Goal: Task Accomplishment & Management: Use online tool/utility

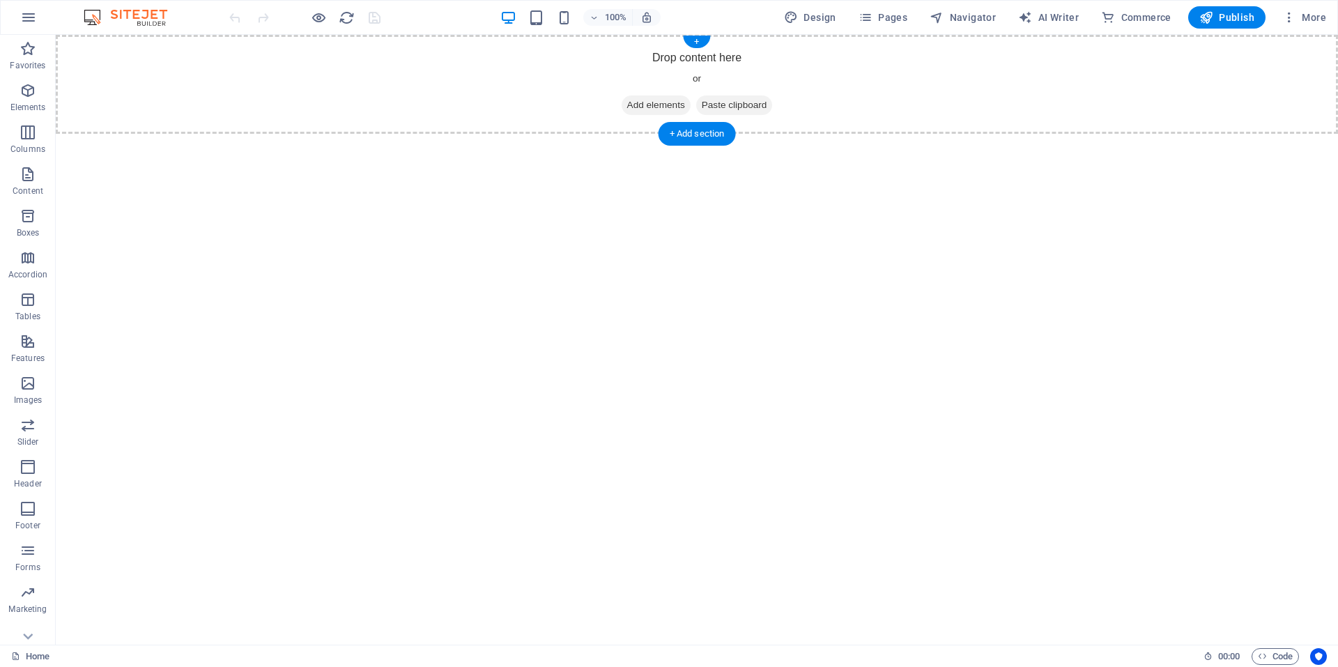
click at [759, 103] on span "Paste clipboard" at bounding box center [734, 105] width 77 height 20
click at [749, 103] on span "Paste clipboard" at bounding box center [734, 105] width 77 height 20
click at [631, 68] on div "Drop content here or Add elements Paste clipboard" at bounding box center [697, 84] width 1283 height 99
click at [383, 61] on div "Drop content here or Add elements Paste clipboard" at bounding box center [697, 84] width 1283 height 99
click at [502, 72] on div "Drop content here or Add elements Paste clipboard" at bounding box center [697, 84] width 1283 height 99
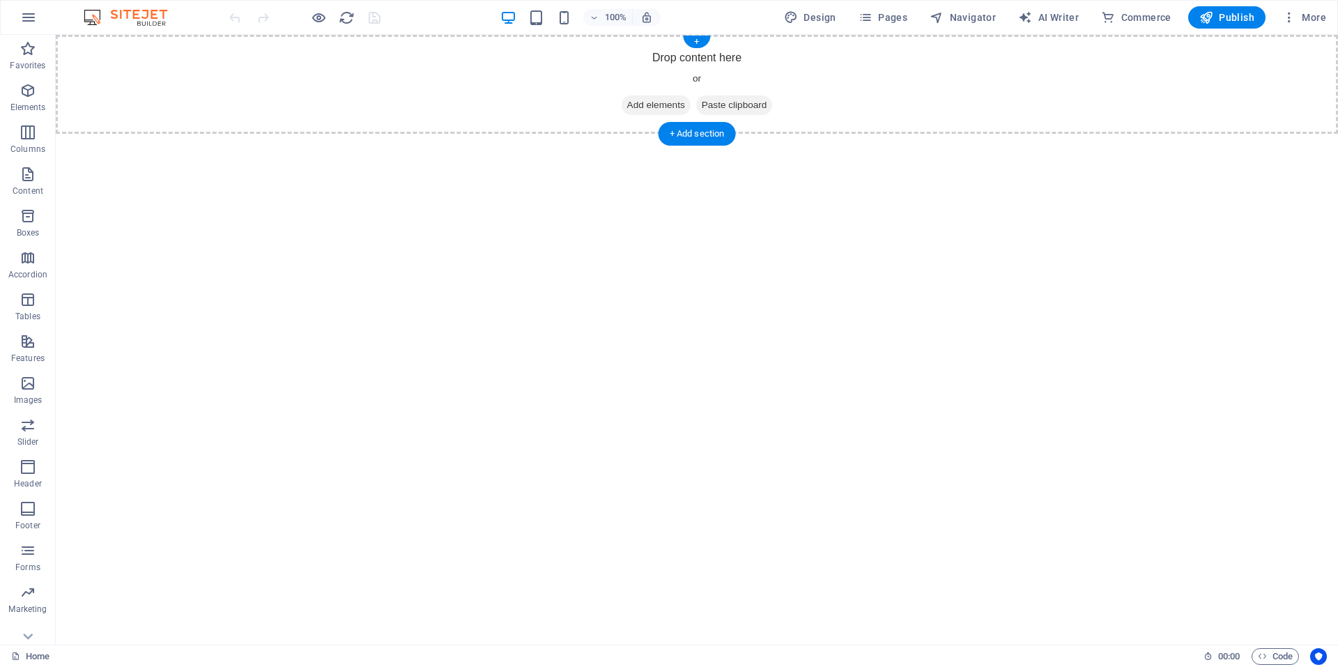
click at [739, 106] on span "Paste clipboard" at bounding box center [734, 105] width 77 height 20
click at [741, 105] on span "Paste clipboard" at bounding box center [734, 105] width 77 height 20
click at [696, 43] on div "+" at bounding box center [696, 42] width 27 height 13
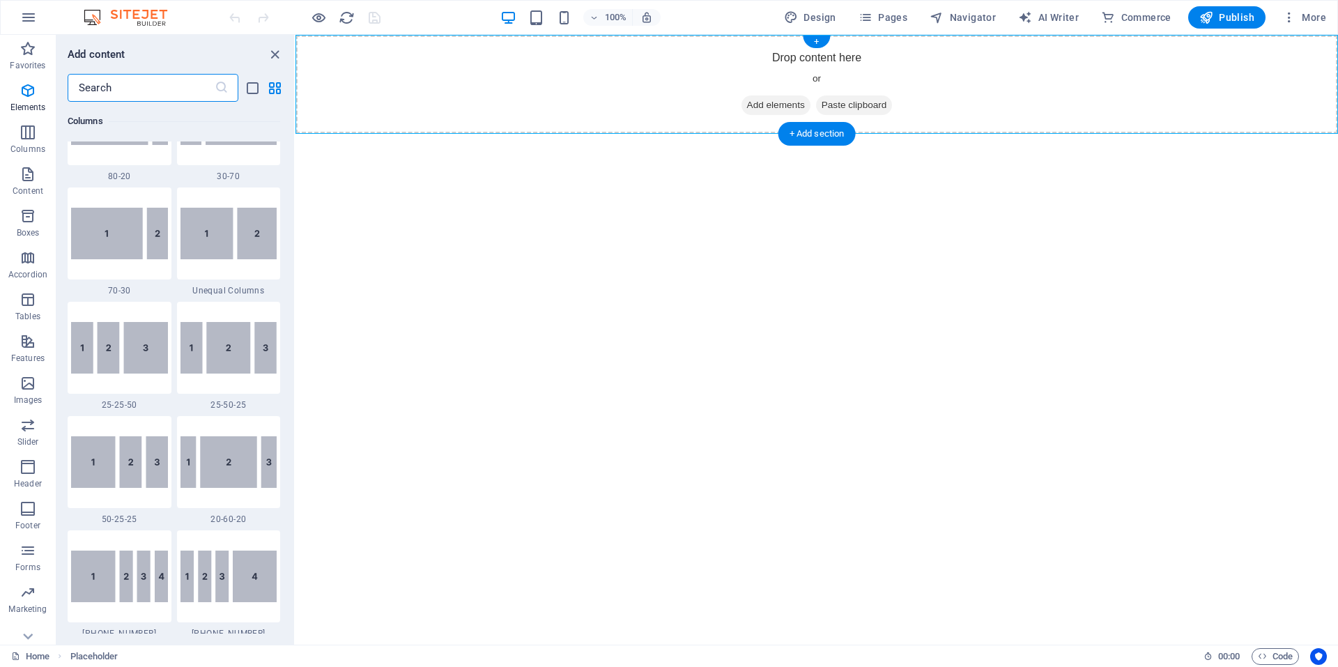
scroll to position [2439, 0]
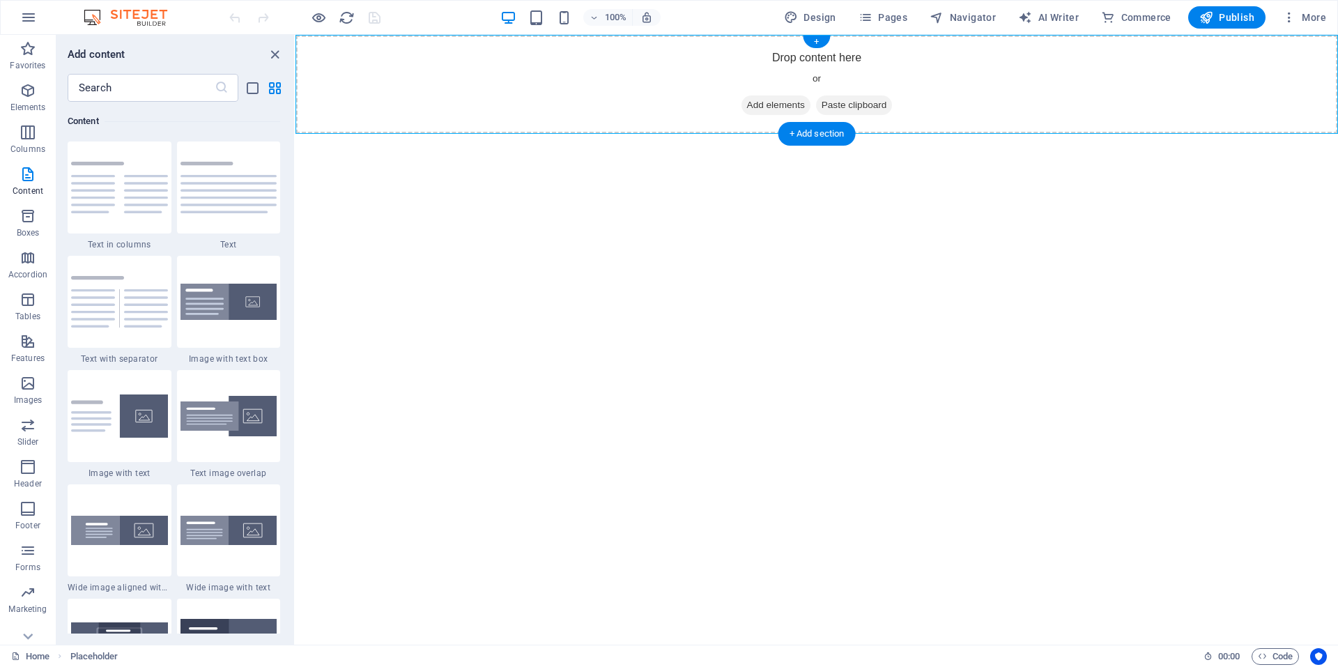
click at [864, 103] on span "Paste clipboard" at bounding box center [854, 105] width 77 height 20
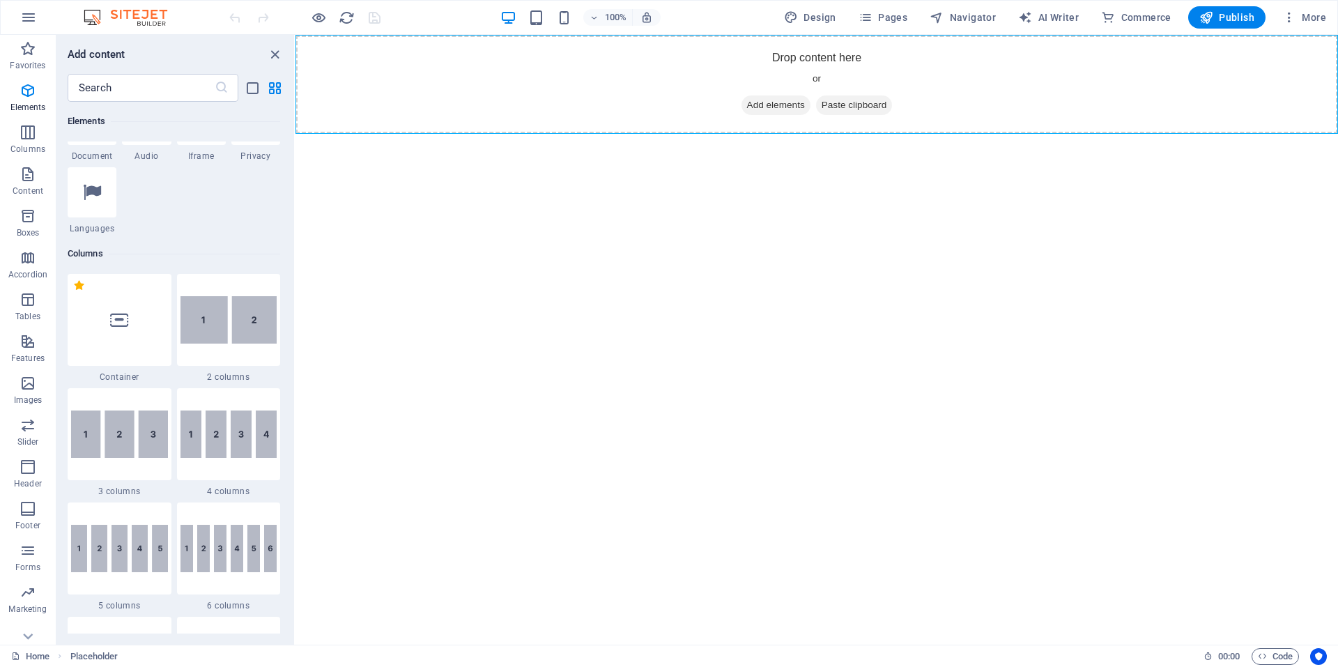
scroll to position [836, 0]
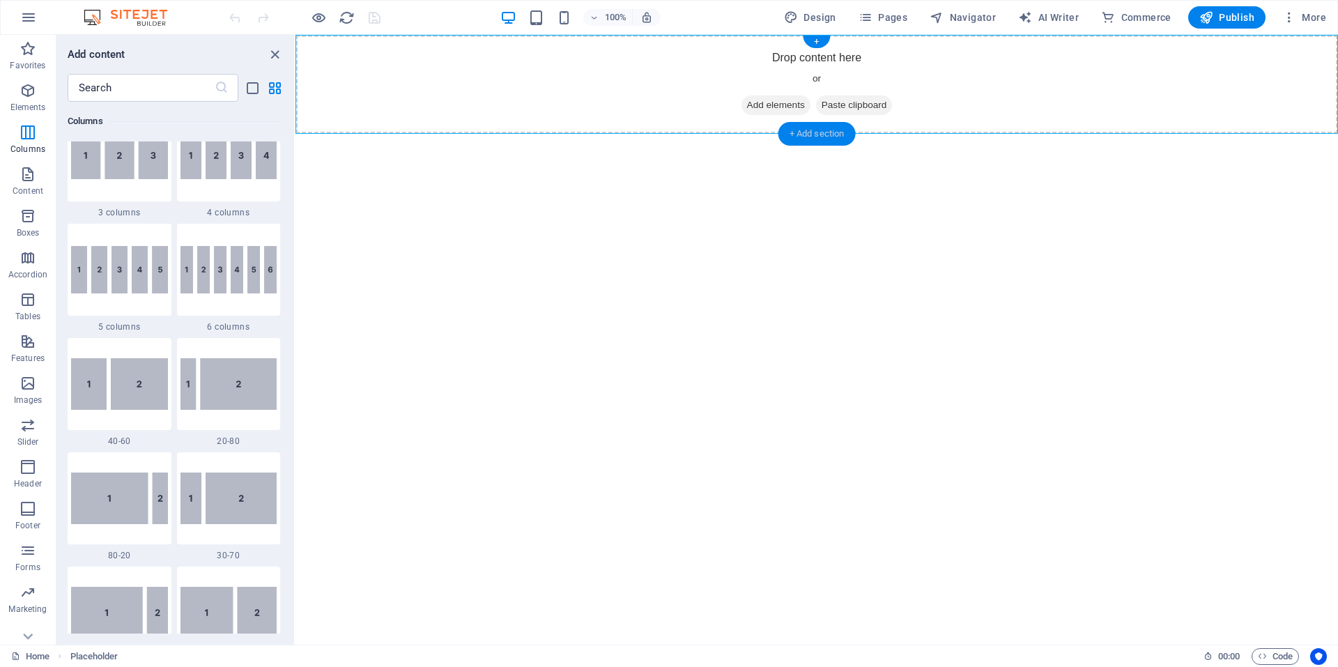
click at [816, 133] on div "+ Add section" at bounding box center [817, 134] width 77 height 24
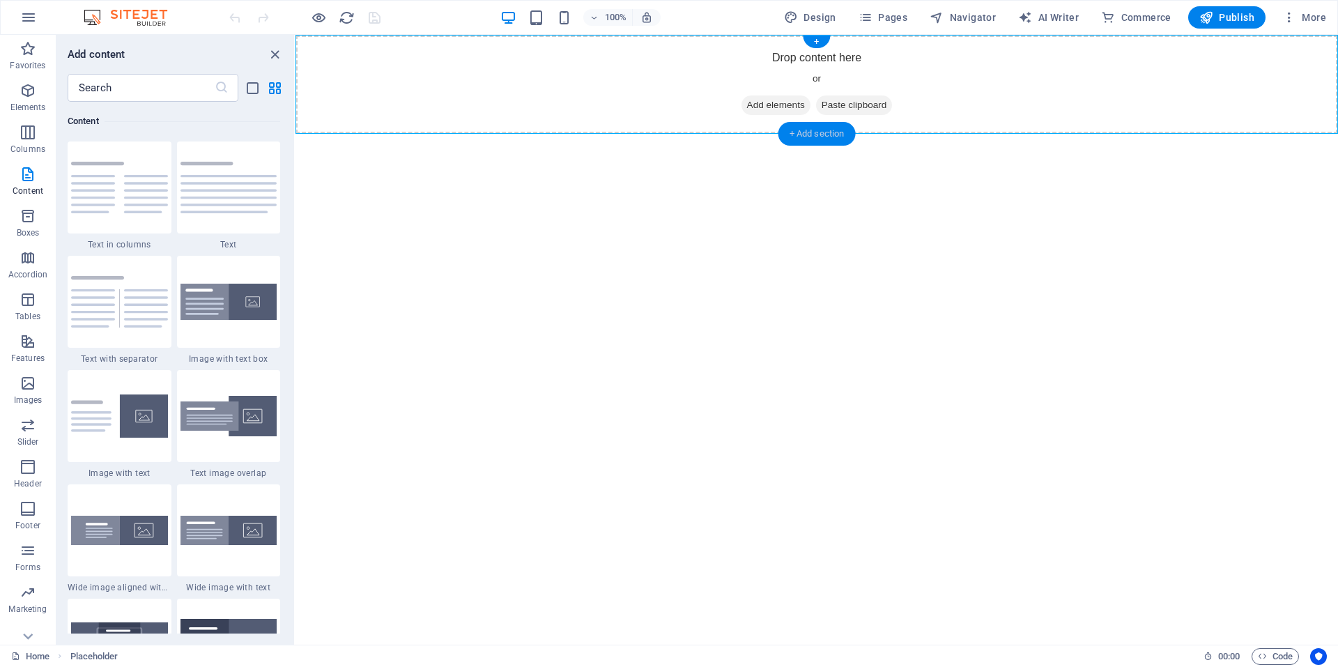
scroll to position [2439, 0]
click at [128, 199] on img at bounding box center [119, 188] width 97 height 52
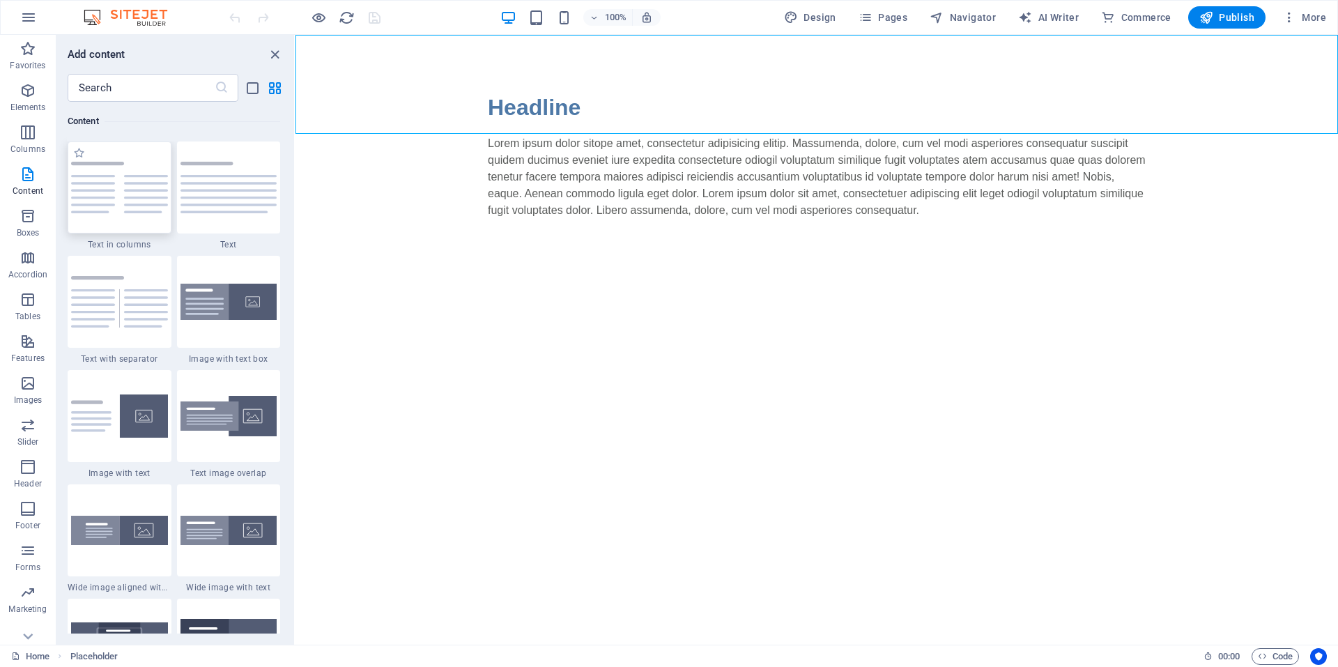
select select "rem"
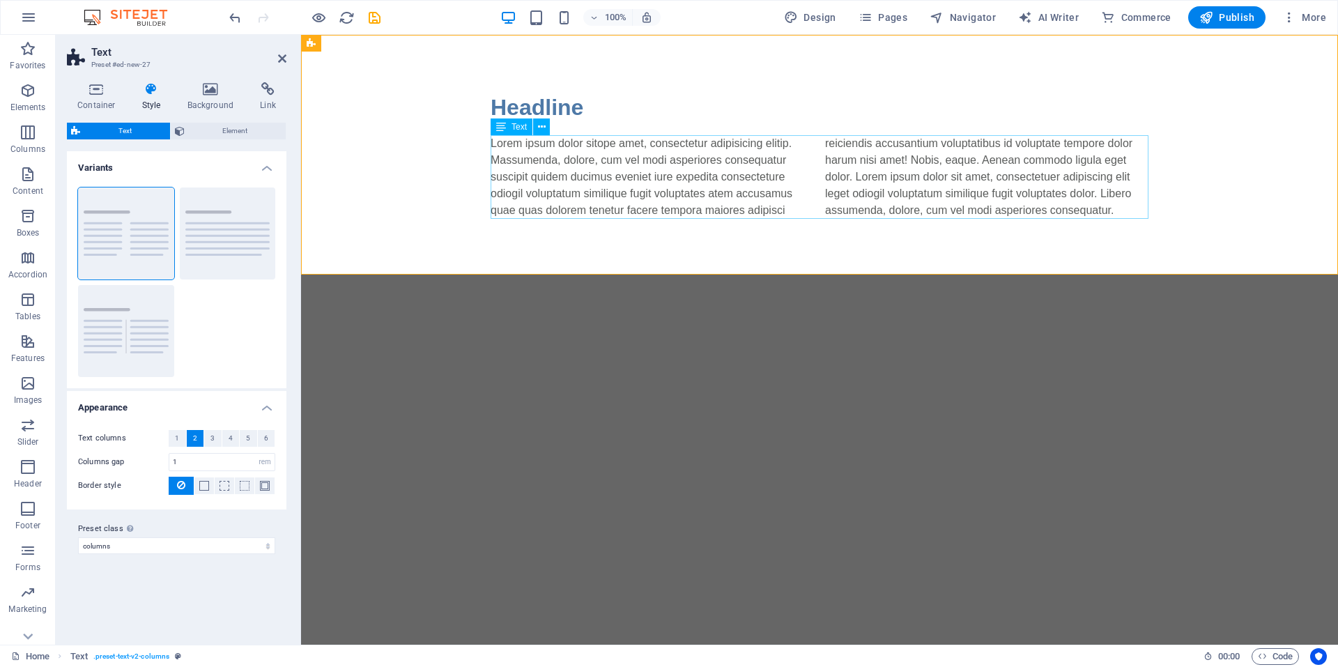
click at [1111, 199] on div "Lorem ipsum dolor sitope amet, consectetur adipisicing elitip. Massumenda, dolo…" at bounding box center [820, 177] width 658 height 84
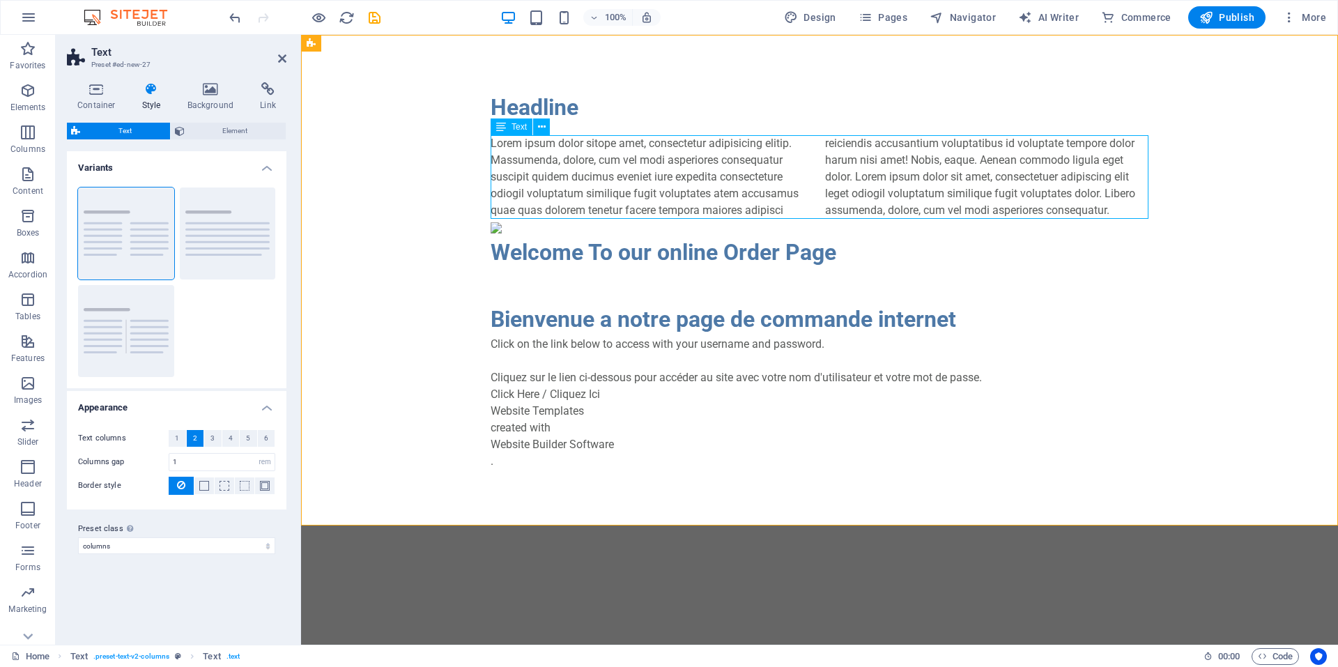
click at [970, 166] on div "Lorem ipsum dolor sitope amet, consectetur adipisicing elitip. Massumenda, dolo…" at bounding box center [820, 177] width 658 height 84
click at [1147, 136] on div "Lorem ipsum dolor sitope amet, consectetur adipisicing elitip. Massumenda, dolo…" at bounding box center [820, 177] width 658 height 84
click at [545, 131] on icon at bounding box center [542, 127] width 8 height 15
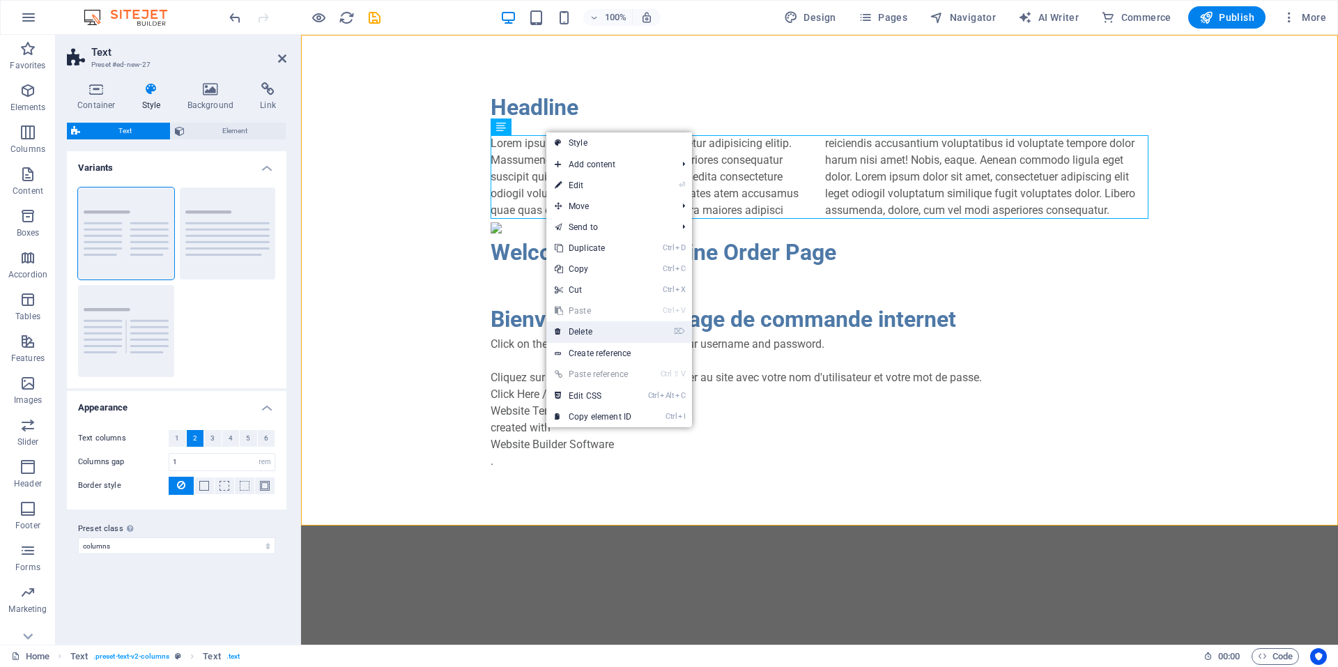
click at [595, 331] on link "⌦ Delete" at bounding box center [592, 331] width 93 height 21
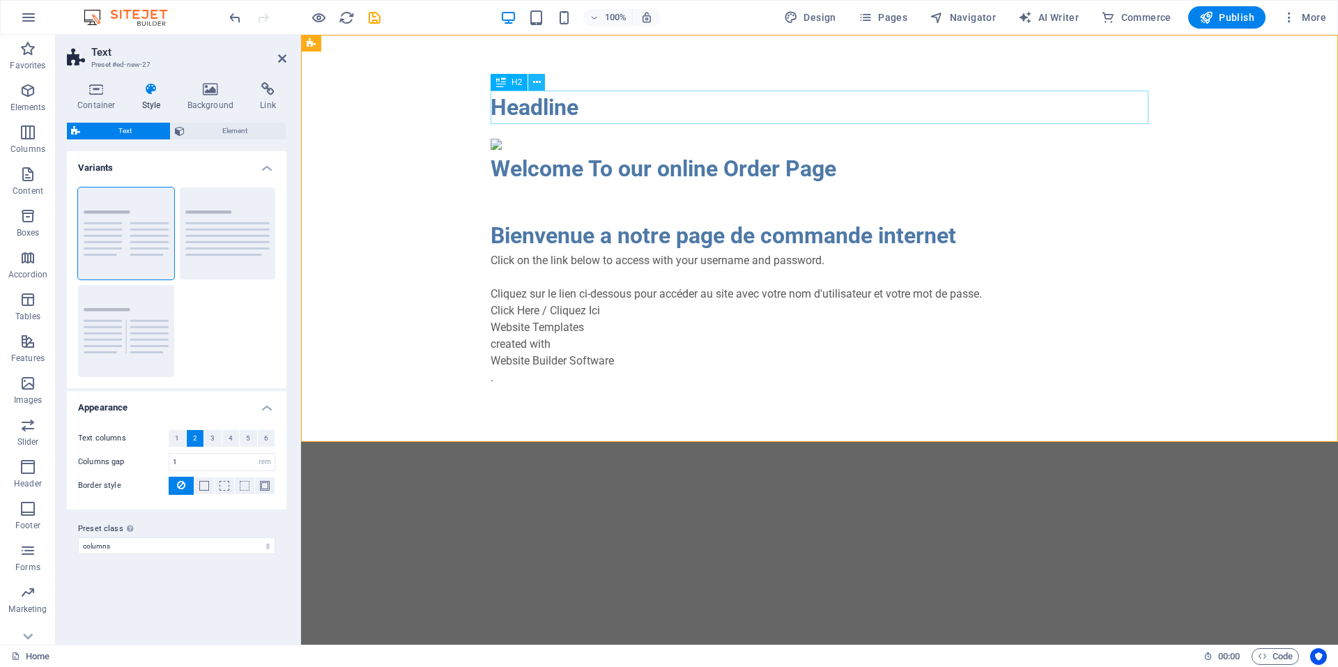
click at [536, 81] on icon at bounding box center [537, 82] width 8 height 15
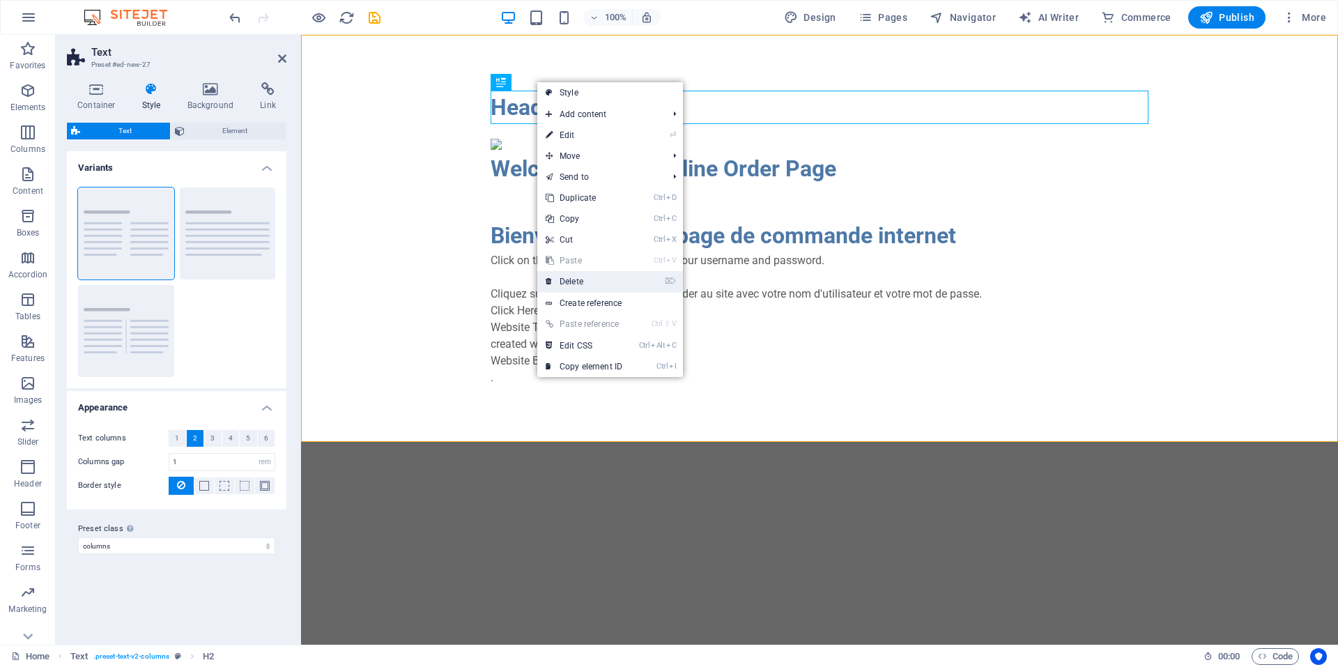
click at [585, 283] on link "⌦ Delete" at bounding box center [583, 281] width 93 height 21
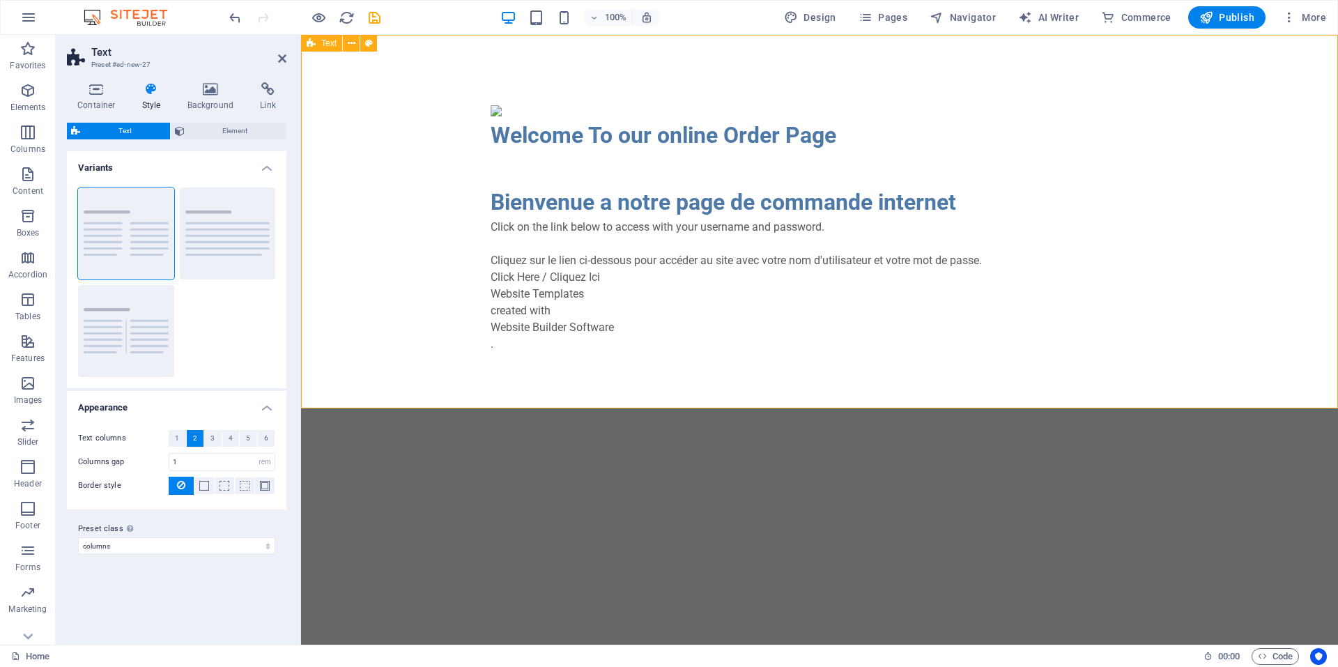
click at [1237, 162] on div "Industrial Polycoatings Welcome To our online Order Page Bienvenue a notre page…" at bounding box center [819, 222] width 1037 height 374
click at [613, 330] on div "Industrial Polycoatings Welcome To our online Order Page Bienvenue a notre page…" at bounding box center [820, 227] width 658 height 251
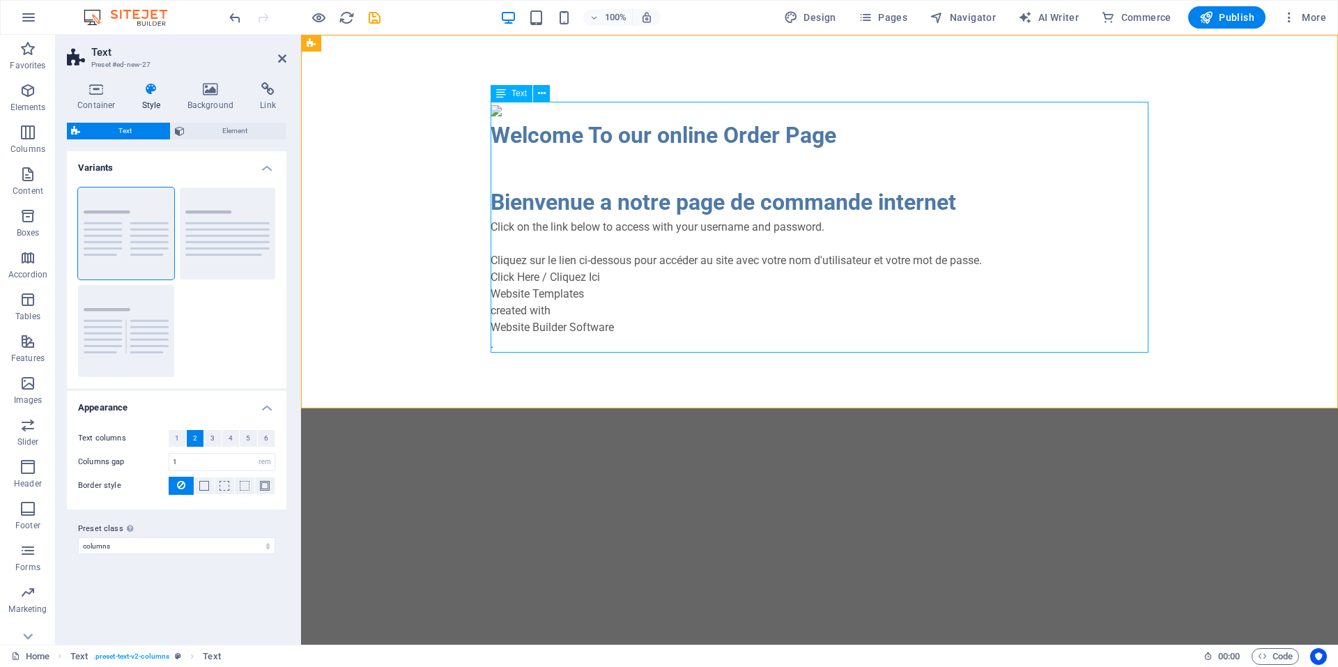
click at [598, 325] on div "Industrial Polycoatings Welcome To our online Order Page Bienvenue a notre page…" at bounding box center [820, 227] width 658 height 251
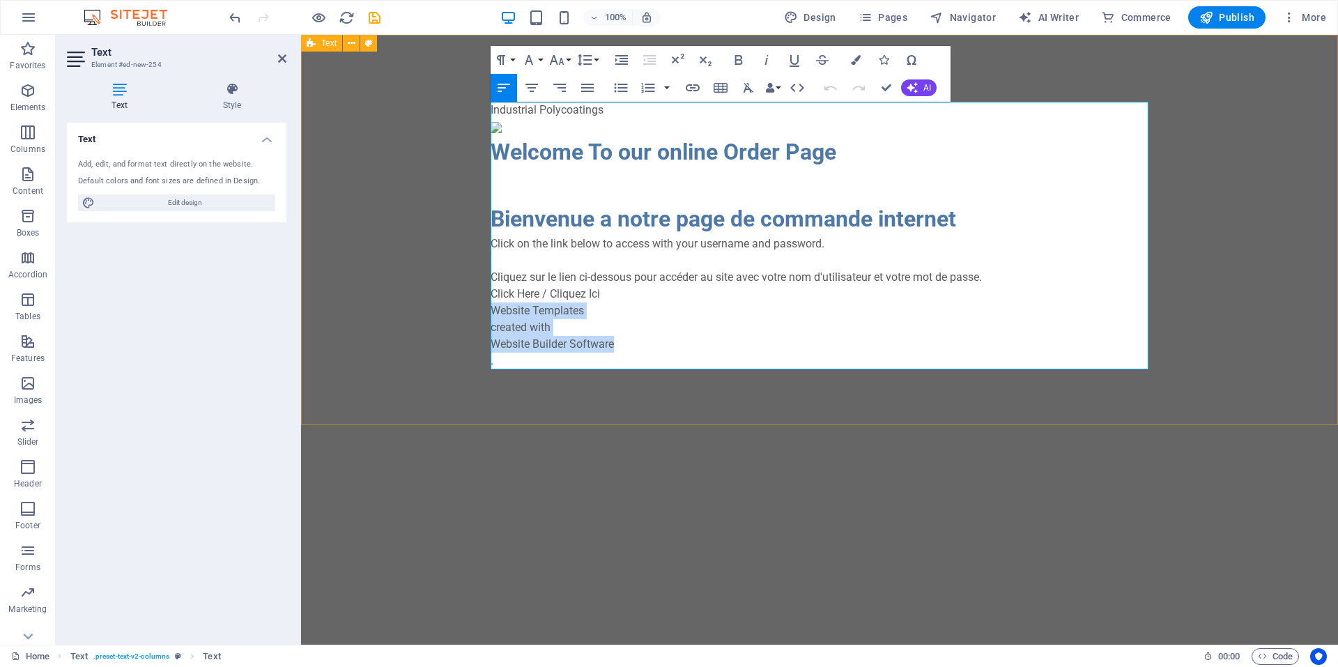
drag, startPoint x: 606, startPoint y: 344, endPoint x: 487, endPoint y: 308, distance: 125.0
click at [485, 314] on div "Industrial Polycoatings Welcome To our online Order Page Bienvenue a notre page…" at bounding box center [819, 230] width 1037 height 390
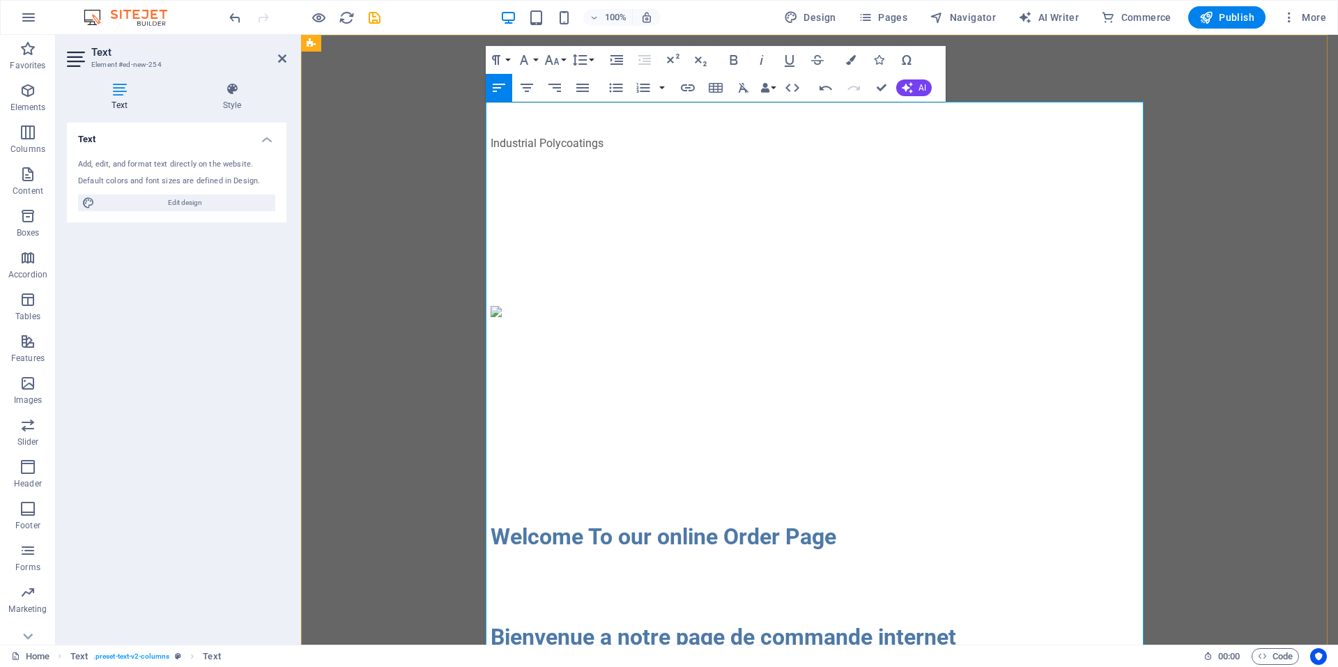
click at [646, 231] on p at bounding box center [820, 227] width 658 height 17
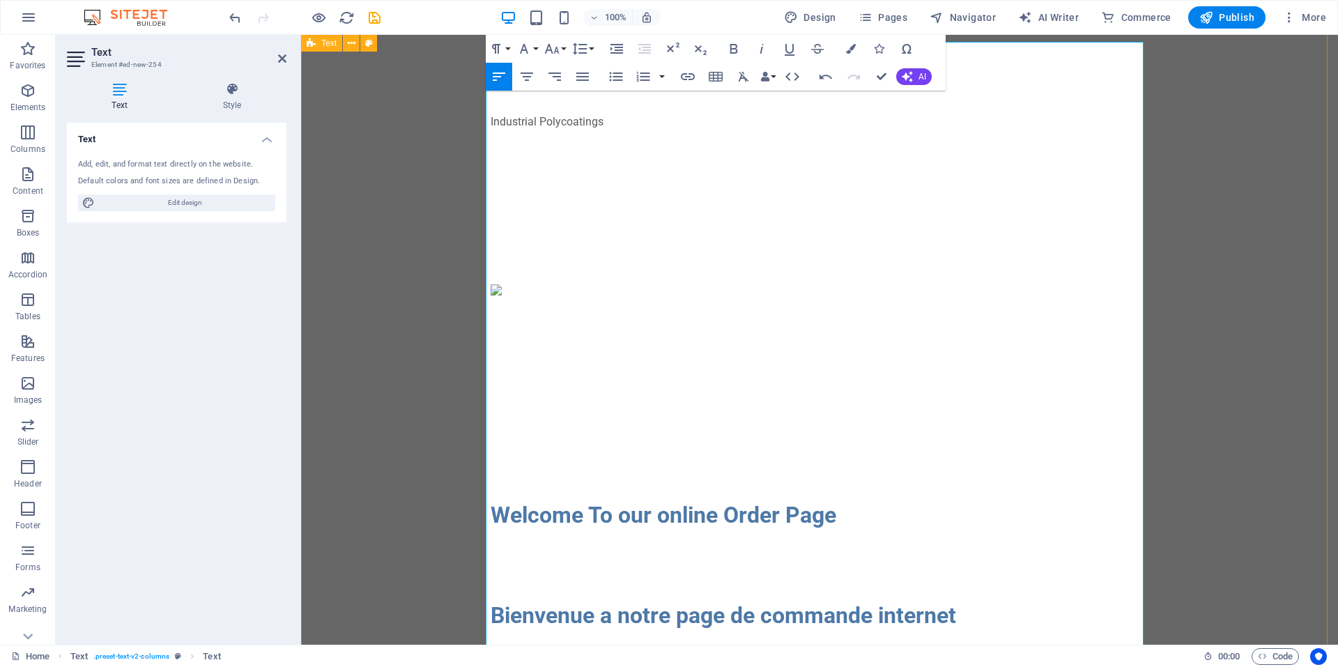
scroll to position [0, 0]
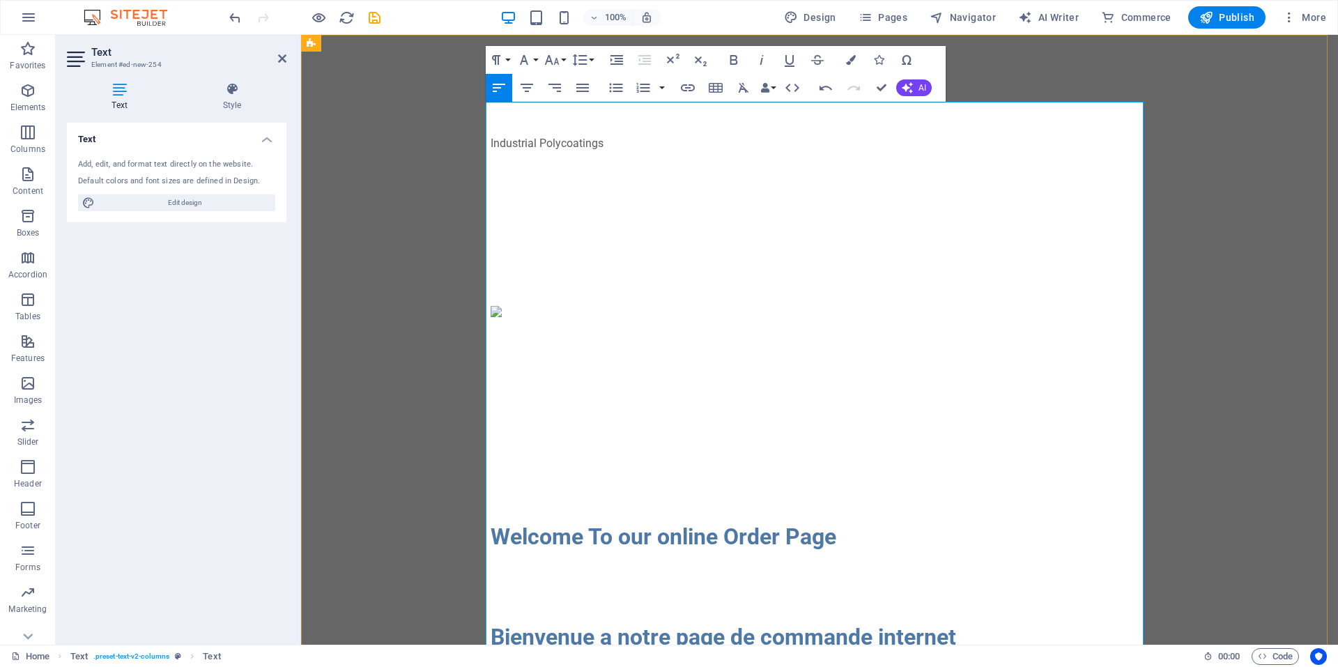
click at [491, 311] on img at bounding box center [496, 311] width 11 height 11
click at [491, 310] on img at bounding box center [496, 311] width 11 height 11
click at [493, 309] on img at bounding box center [496, 311] width 11 height 11
click at [644, 306] on p at bounding box center [820, 311] width 658 height 17
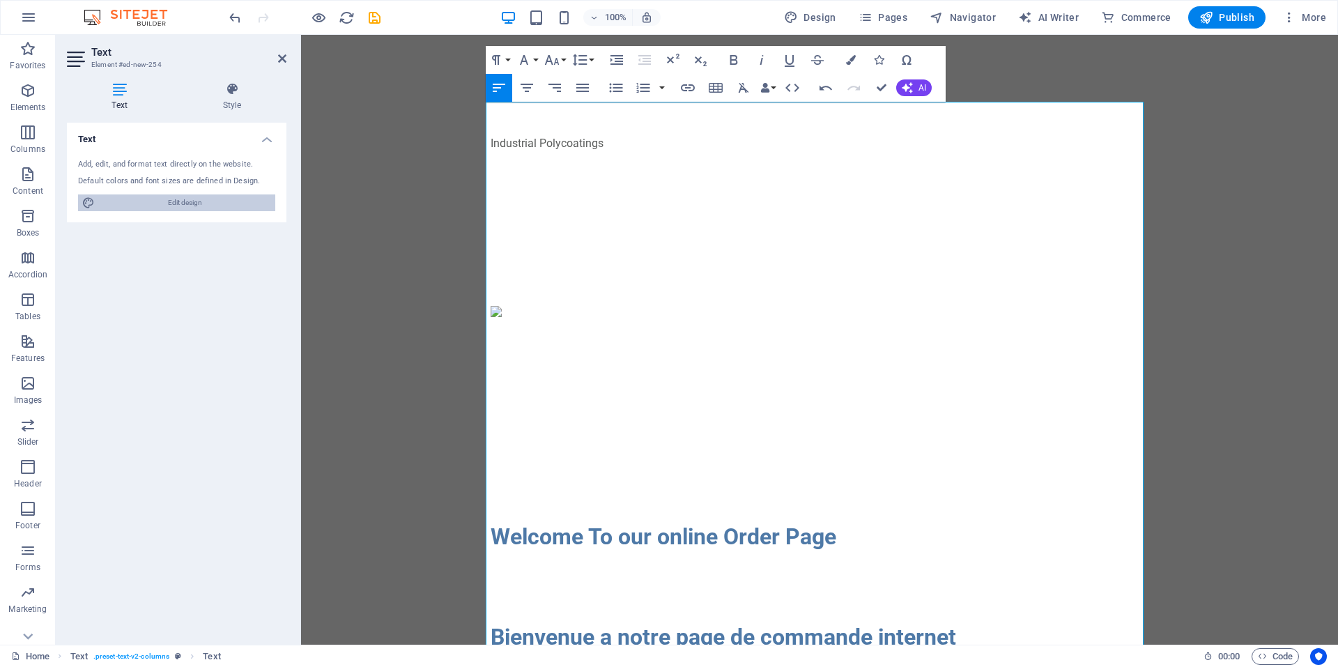
click at [199, 204] on span "Edit design" at bounding box center [185, 202] width 172 height 17
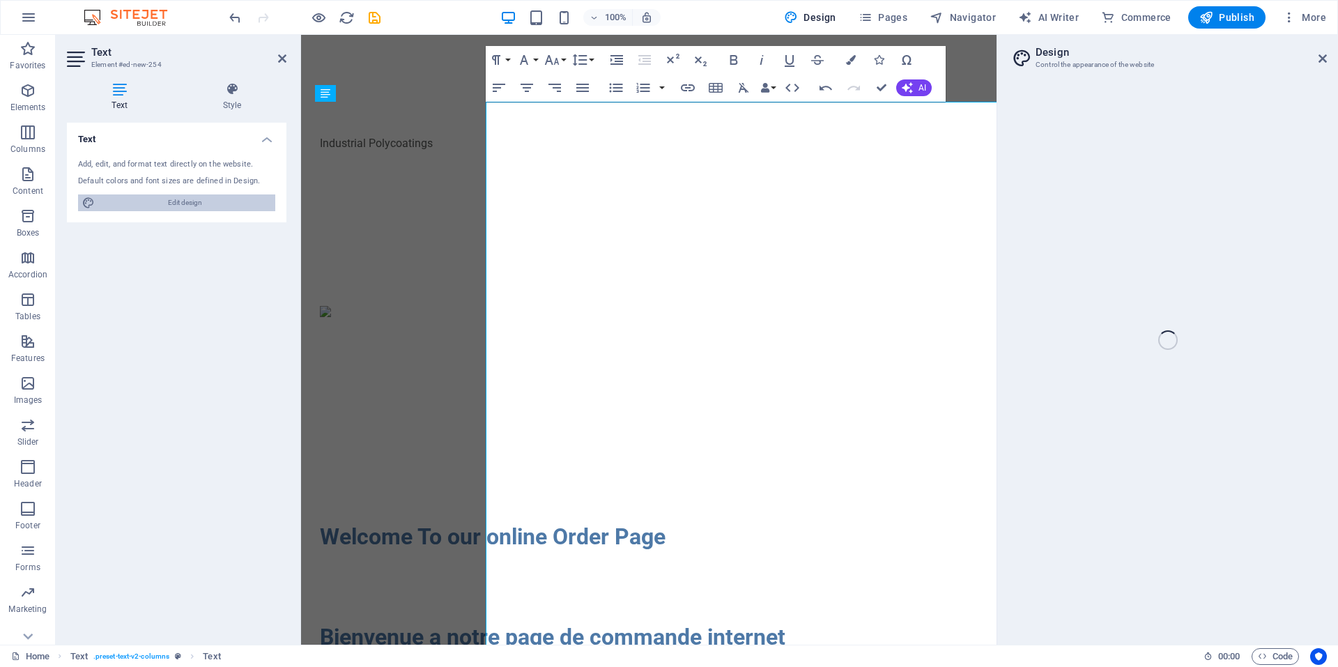
select select "px"
select select "400"
select select "px"
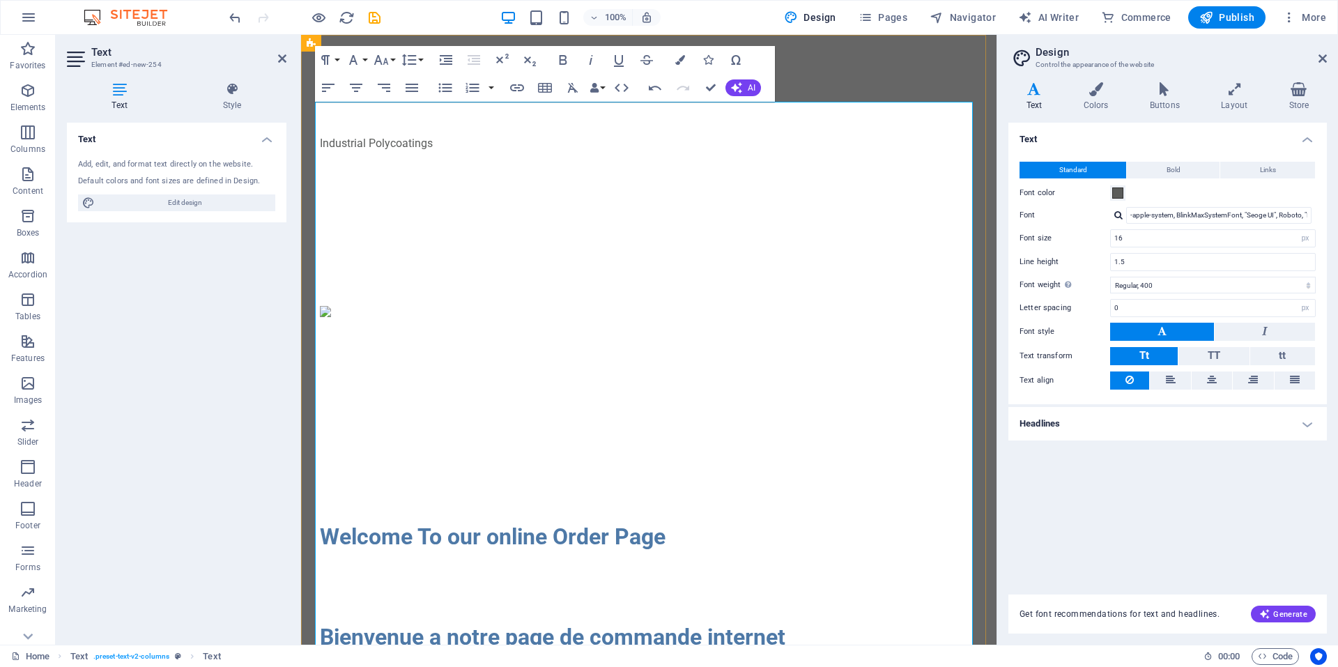
click at [716, 386] on p at bounding box center [649, 394] width 658 height 17
click at [1237, 101] on h4 "Layout" at bounding box center [1238, 96] width 68 height 29
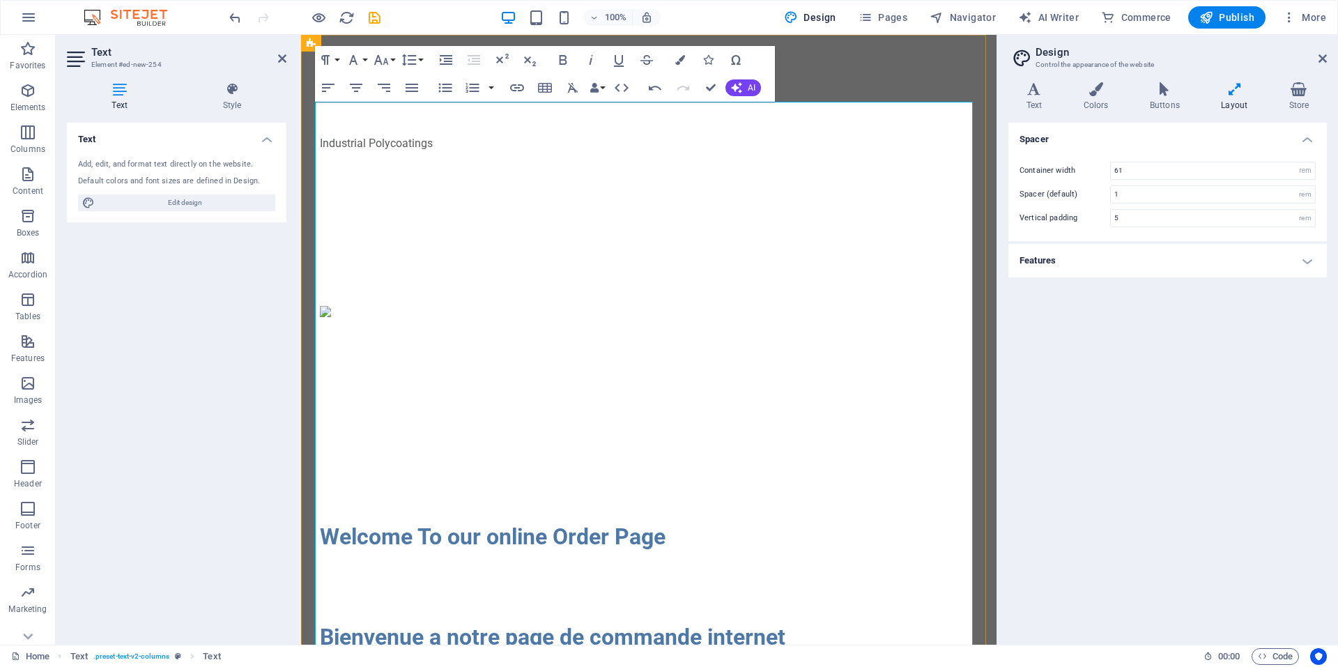
click at [354, 307] on p at bounding box center [649, 311] width 658 height 17
click at [280, 60] on icon at bounding box center [282, 58] width 8 height 11
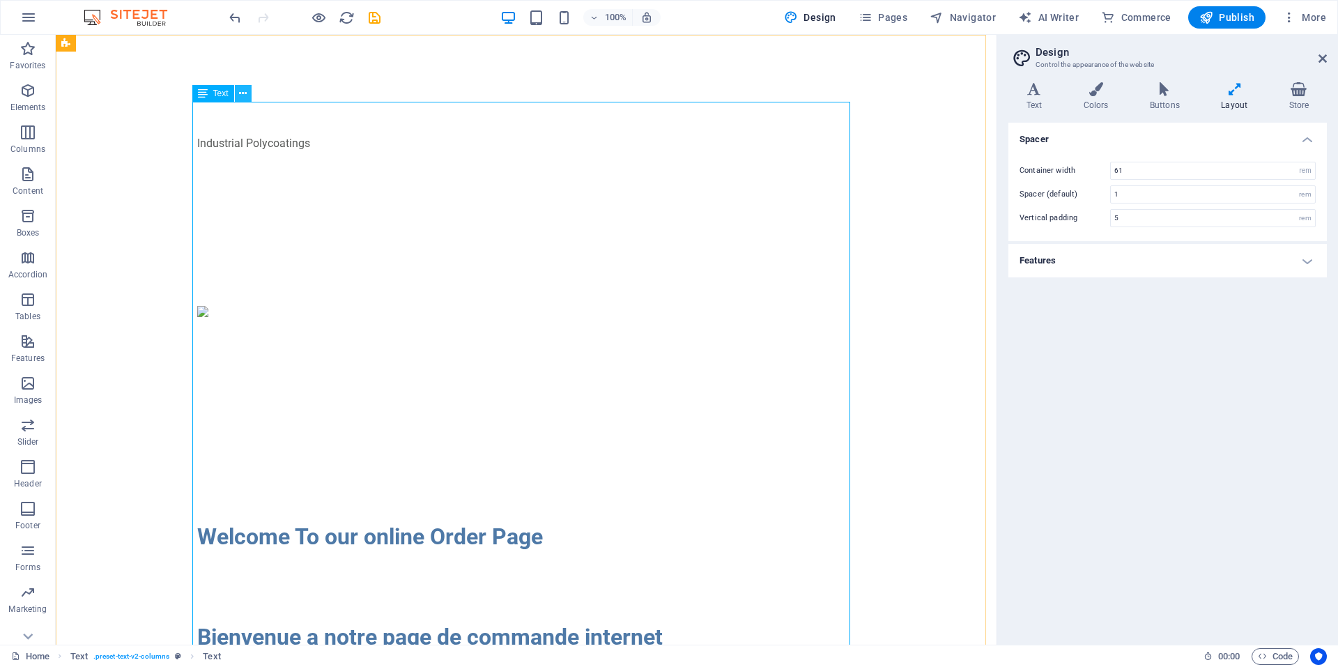
click at [245, 93] on icon at bounding box center [243, 93] width 8 height 15
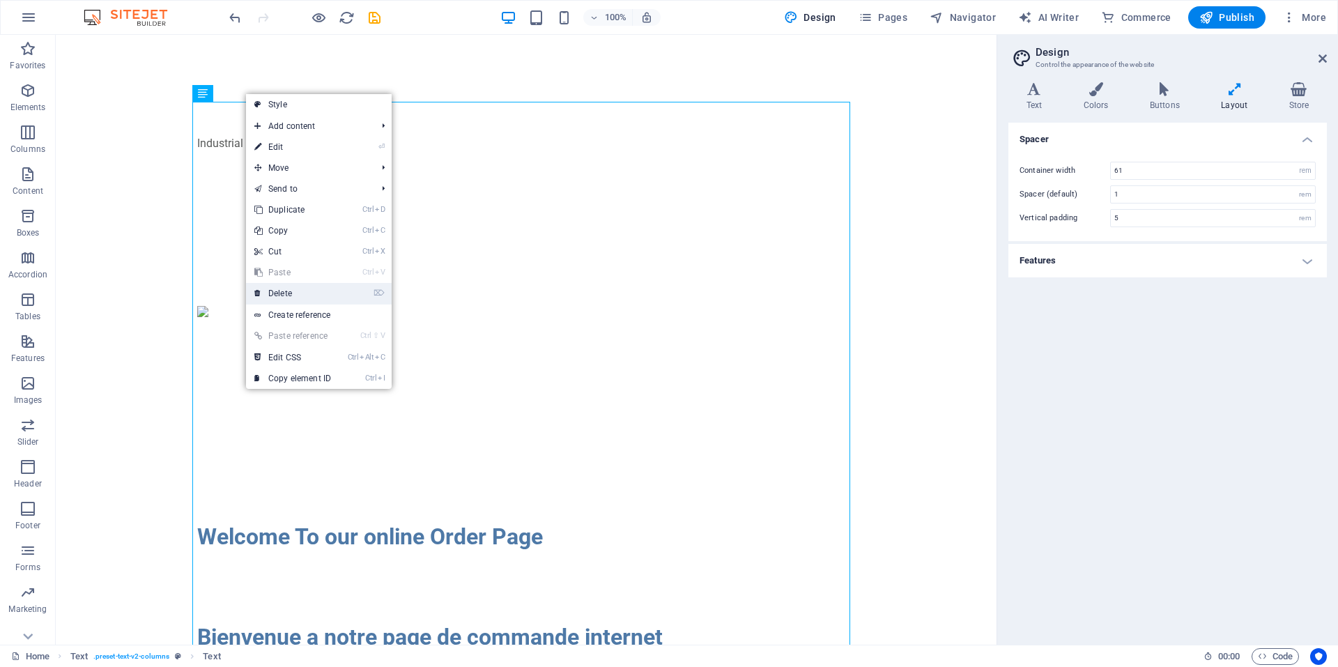
drag, startPoint x: 300, startPoint y: 290, endPoint x: 332, endPoint y: 252, distance: 50.0
click at [300, 290] on link "⌦ Delete" at bounding box center [292, 293] width 93 height 21
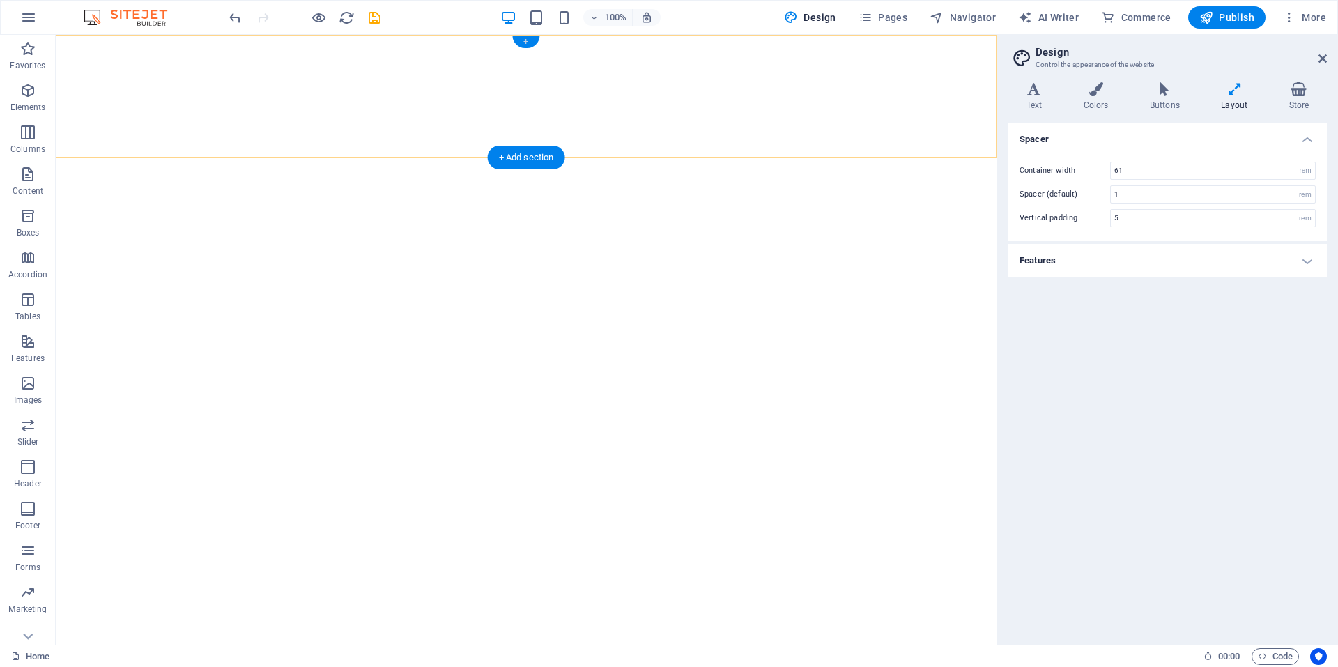
click at [525, 41] on div "+" at bounding box center [525, 42] width 27 height 13
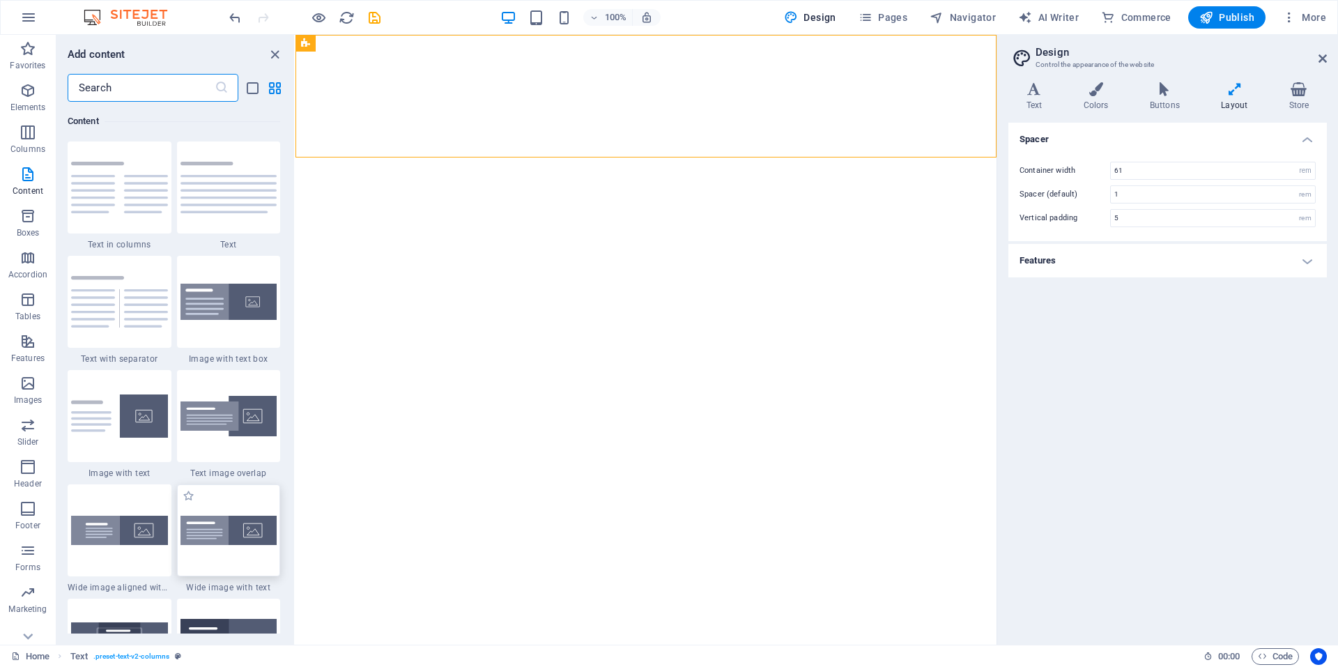
scroll to position [2648, 0]
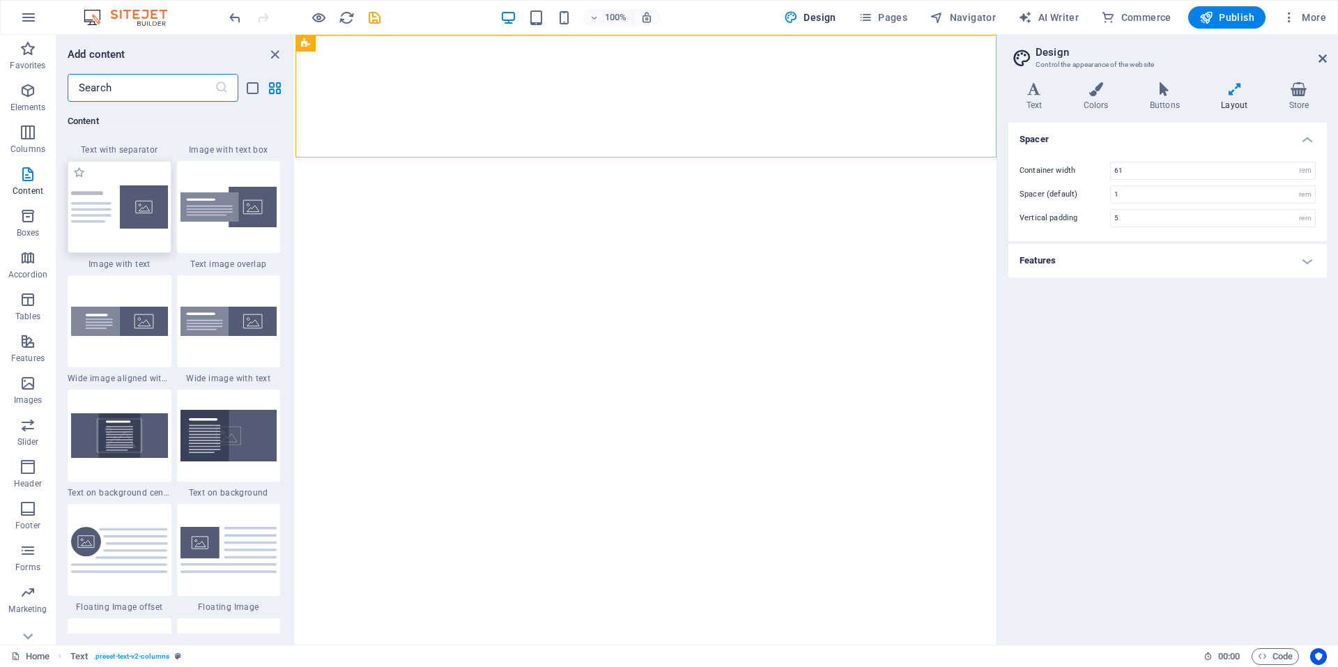
click at [107, 245] on div at bounding box center [120, 207] width 104 height 92
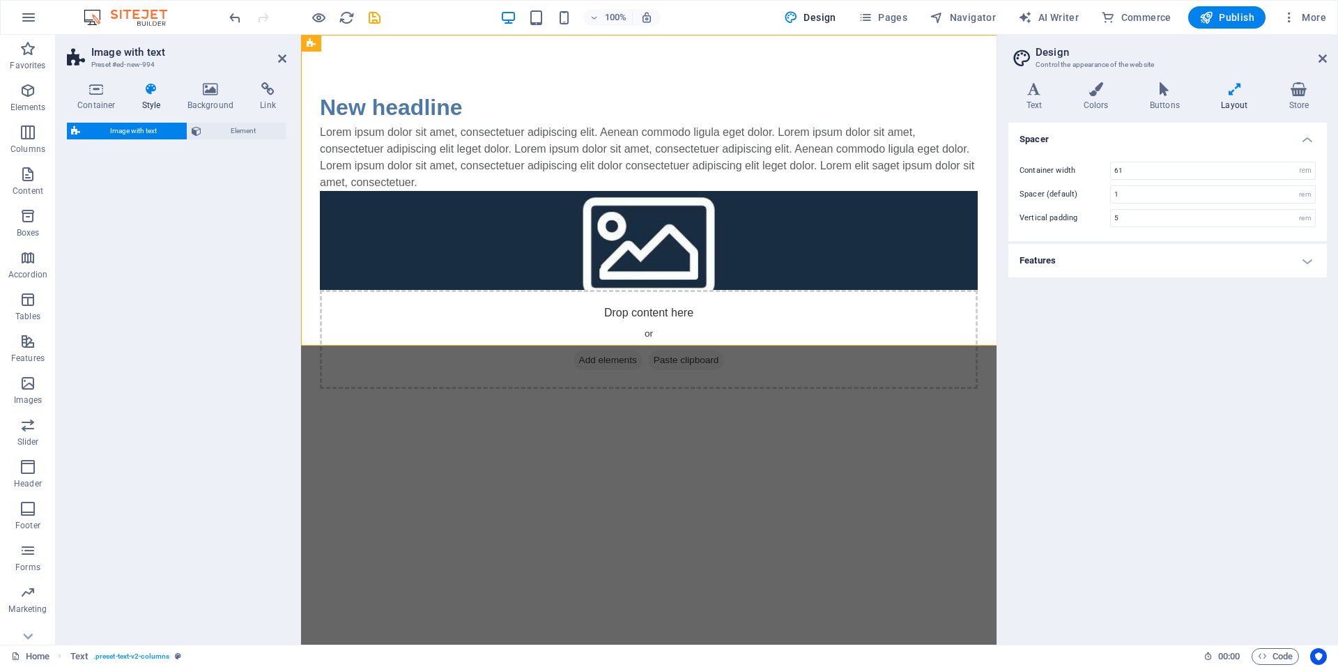
select select "rem"
select select "px"
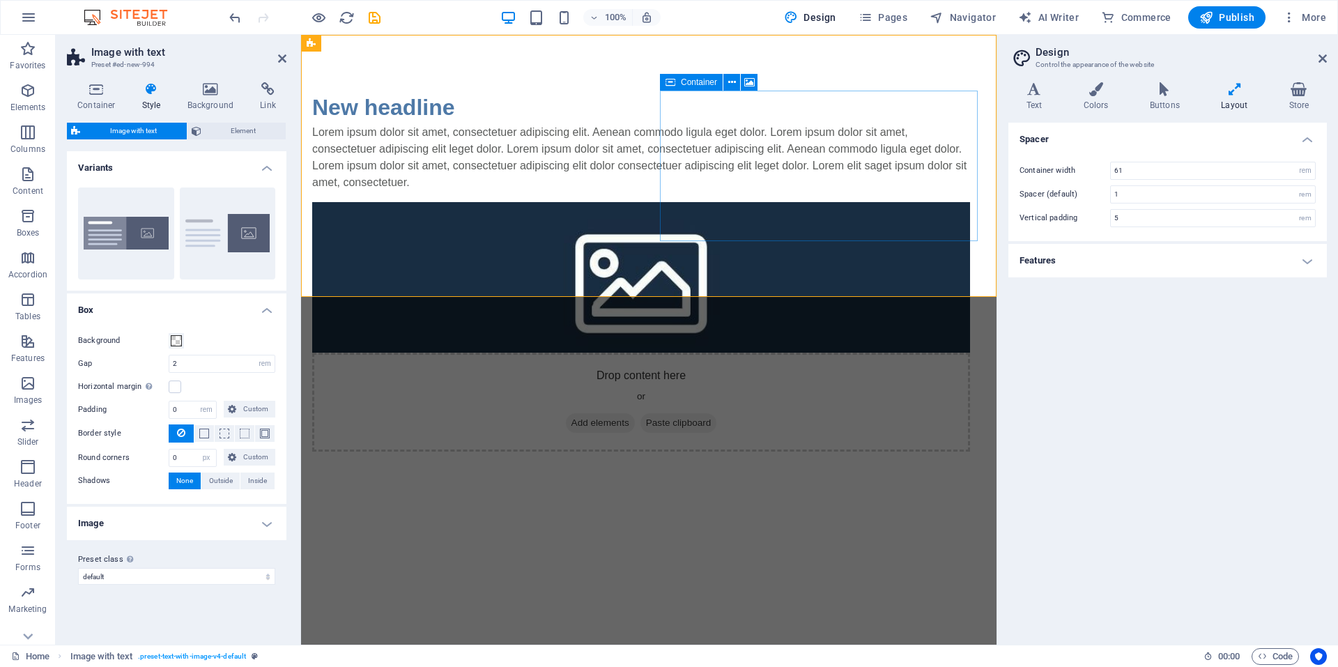
click at [682, 353] on div "Drop content here or Add elements Paste clipboard" at bounding box center [641, 402] width 658 height 99
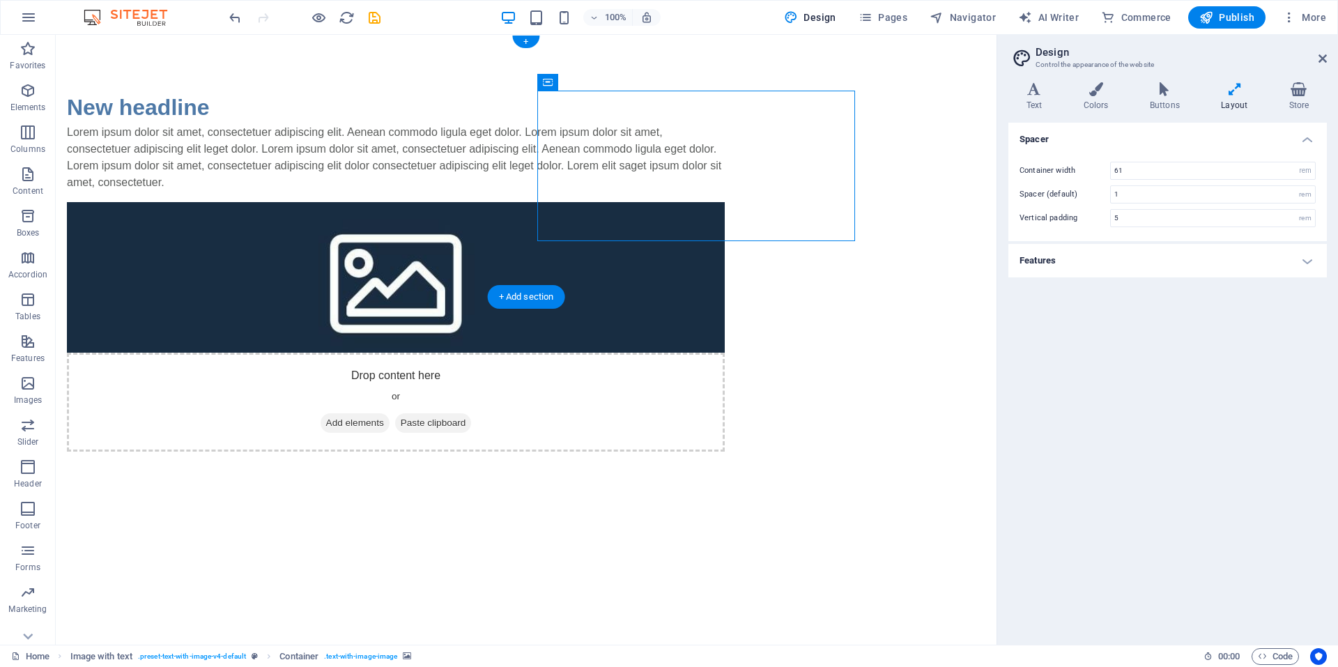
drag, startPoint x: 656, startPoint y: 82, endPoint x: 168, endPoint y: 81, distance: 487.9
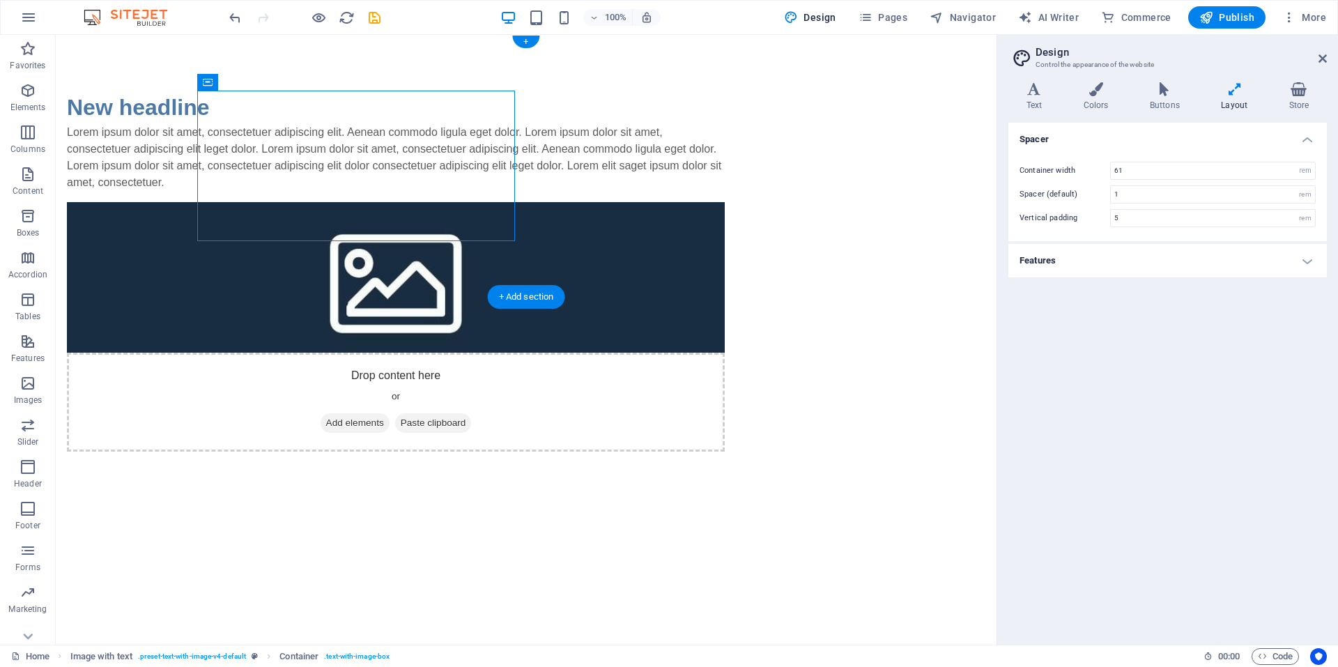
drag, startPoint x: 267, startPoint y: 117, endPoint x: 414, endPoint y: 275, distance: 215.5
click at [415, 275] on div "New headline Lorem ipsum dolor sit amet, consectetuer adipiscing elit. Aenean c…" at bounding box center [526, 271] width 941 height 473
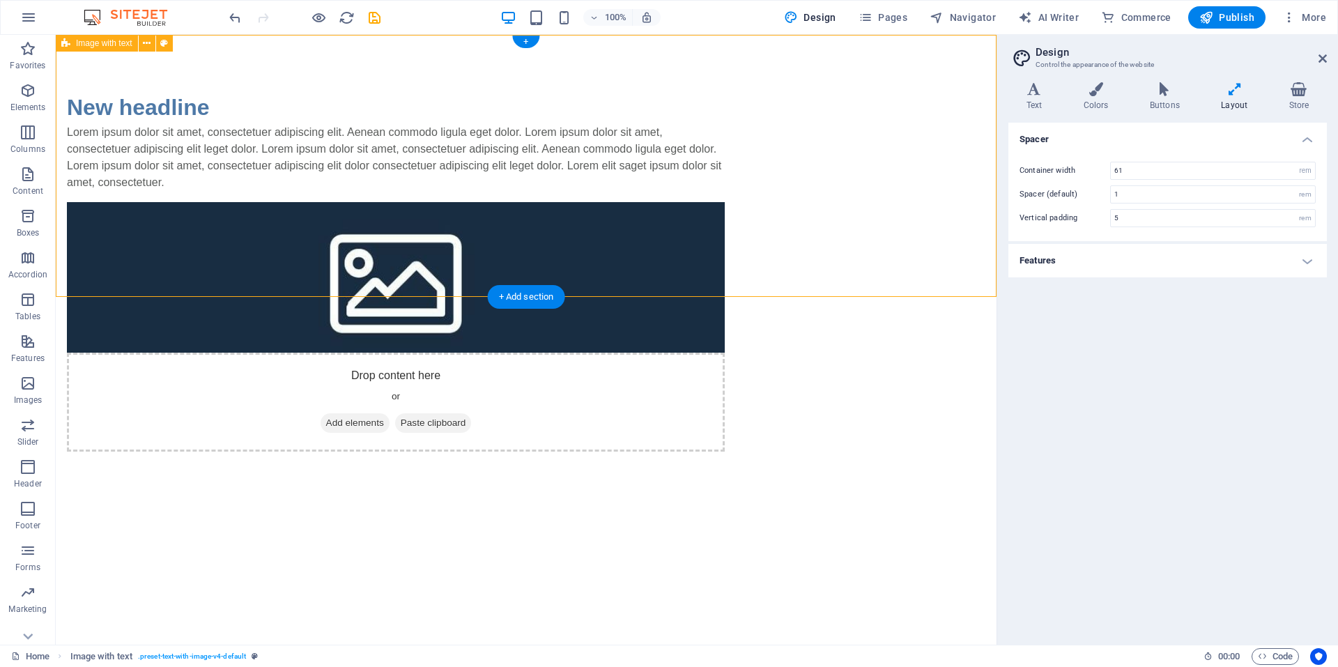
click at [533, 105] on div "New headline Lorem ipsum dolor sit amet, consectetuer adipiscing elit. Aenean c…" at bounding box center [526, 271] width 941 height 473
click at [162, 98] on div "New headline Lorem ipsum dolor sit amet, consectetuer adipiscing elit. Aenean c…" at bounding box center [526, 271] width 941 height 473
click at [597, 353] on div "Drop content here or Add elements Paste clipboard" at bounding box center [396, 402] width 658 height 99
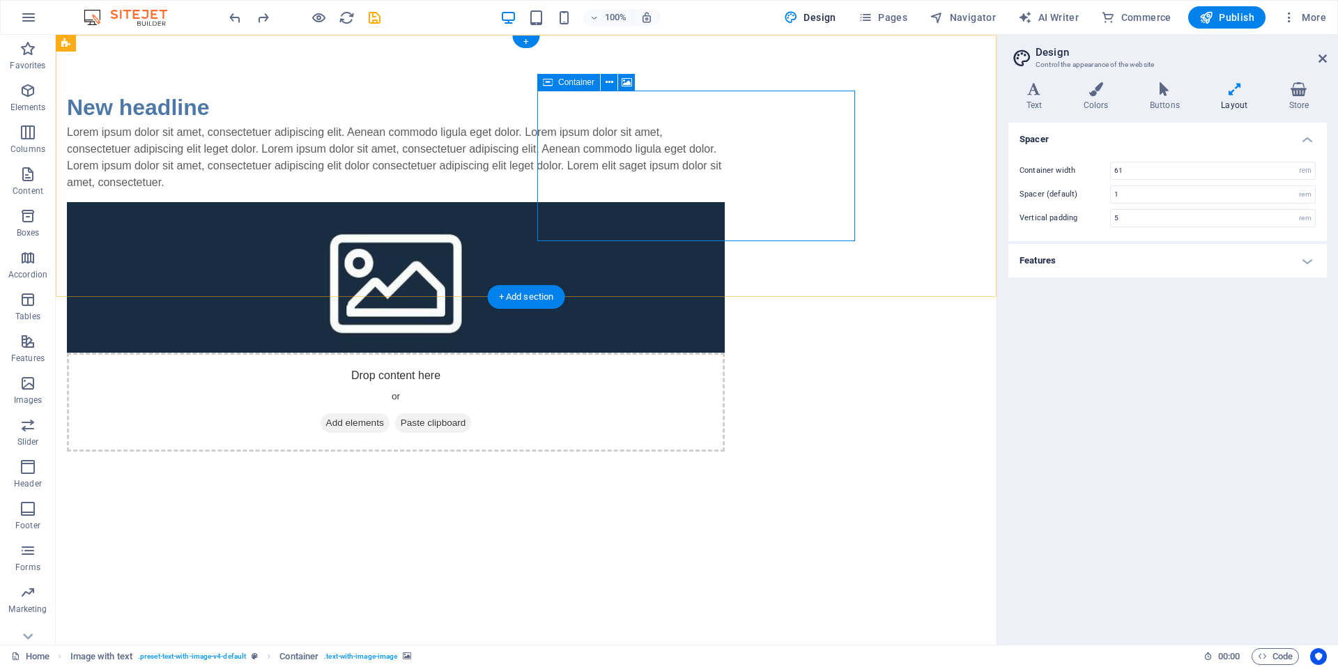
click at [725, 353] on div "Drop content here or Add elements Paste clipboard" at bounding box center [396, 402] width 658 height 99
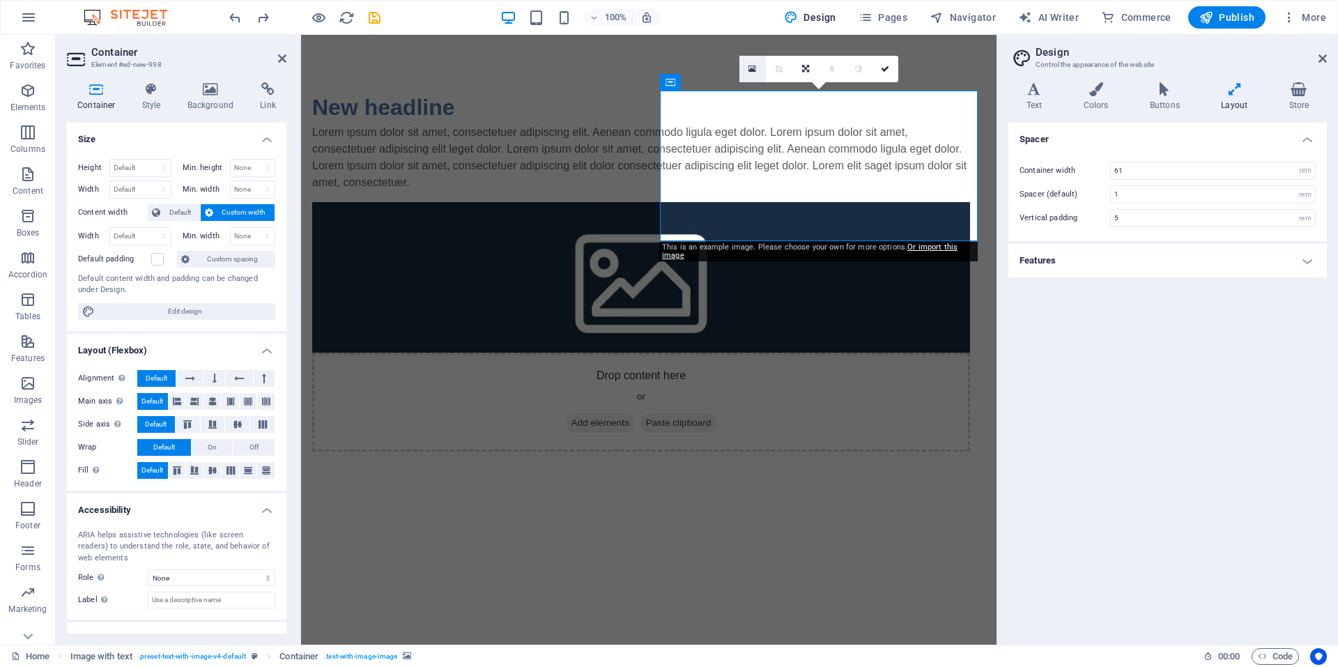
click at [754, 70] on icon at bounding box center [753, 69] width 8 height 10
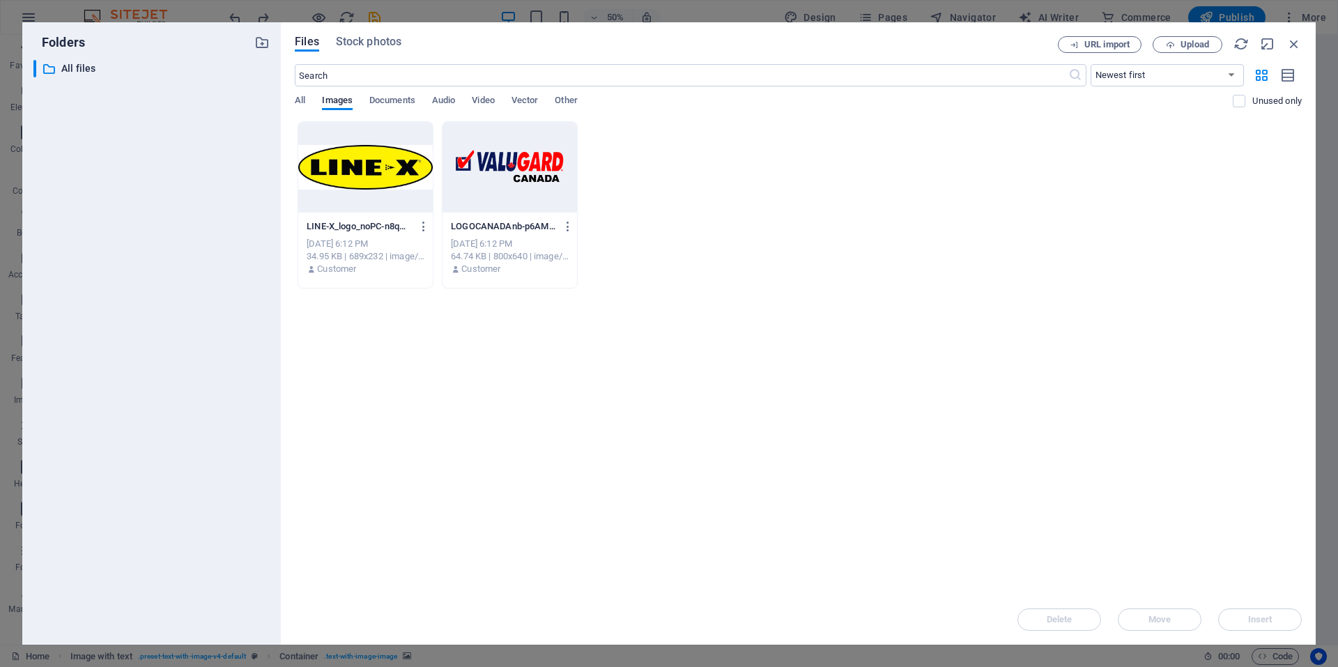
click at [362, 171] on div at bounding box center [365, 167] width 135 height 91
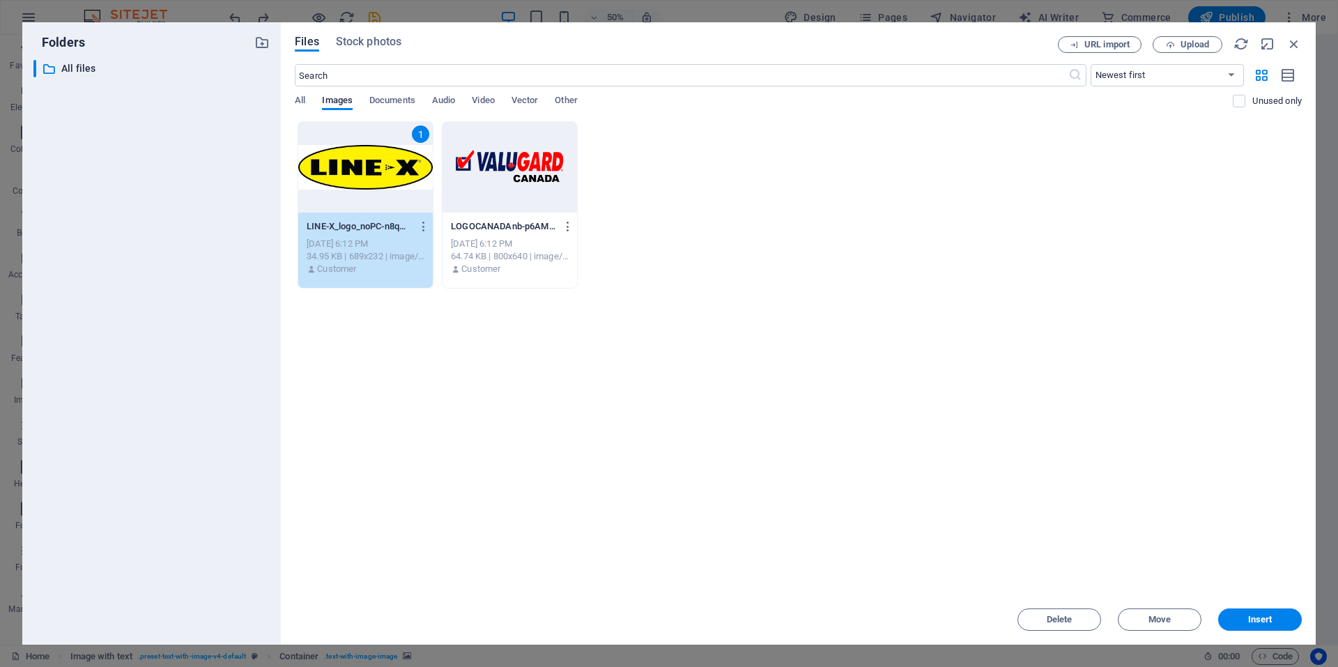
click at [533, 185] on div at bounding box center [510, 167] width 135 height 91
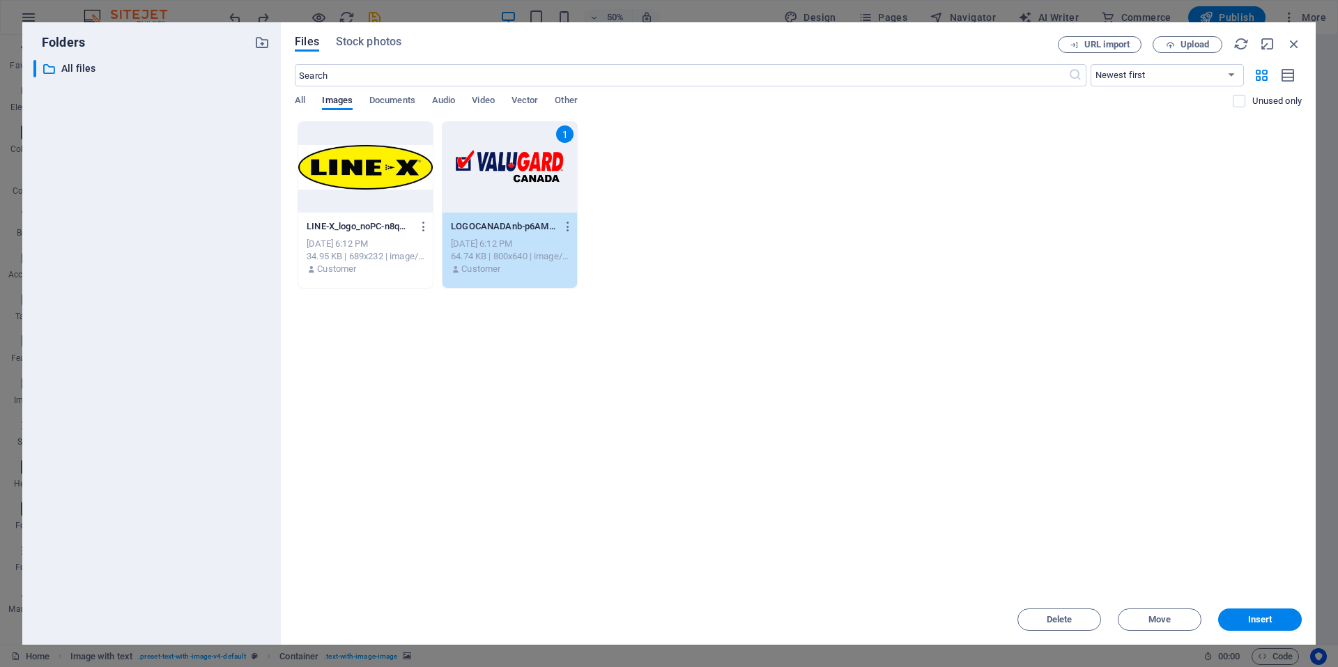
click at [352, 169] on div at bounding box center [365, 167] width 135 height 91
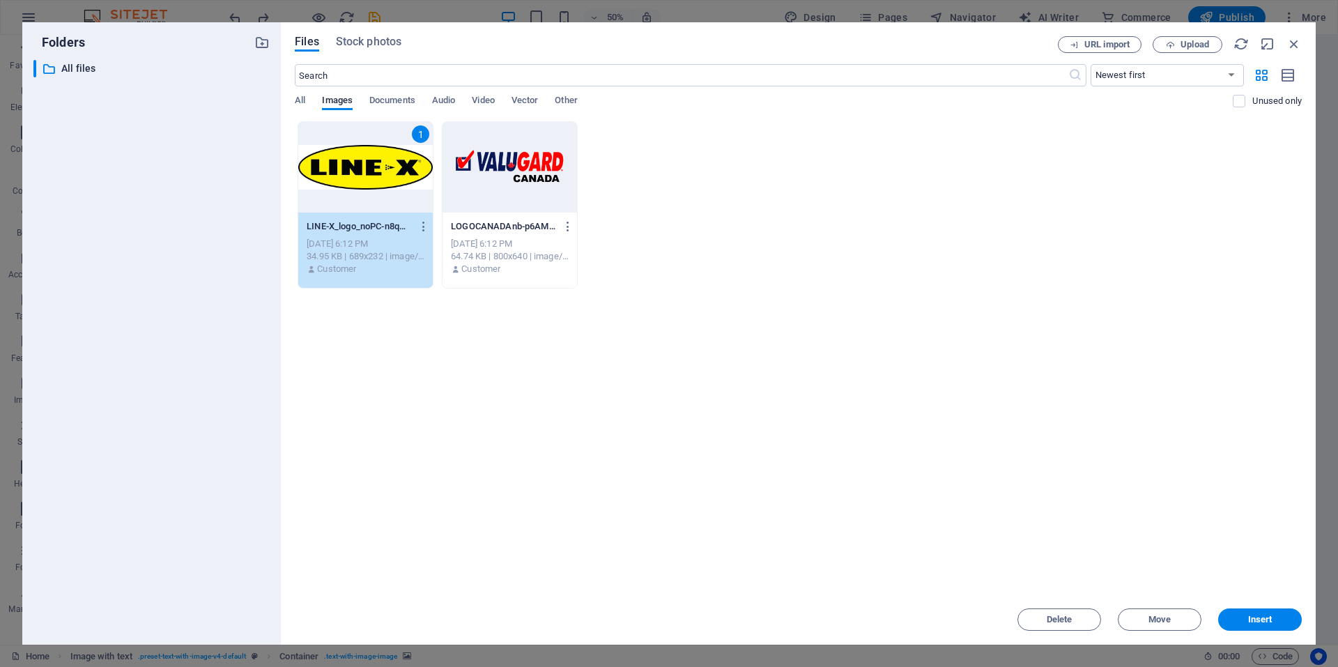
click at [352, 169] on div "1" at bounding box center [365, 167] width 135 height 91
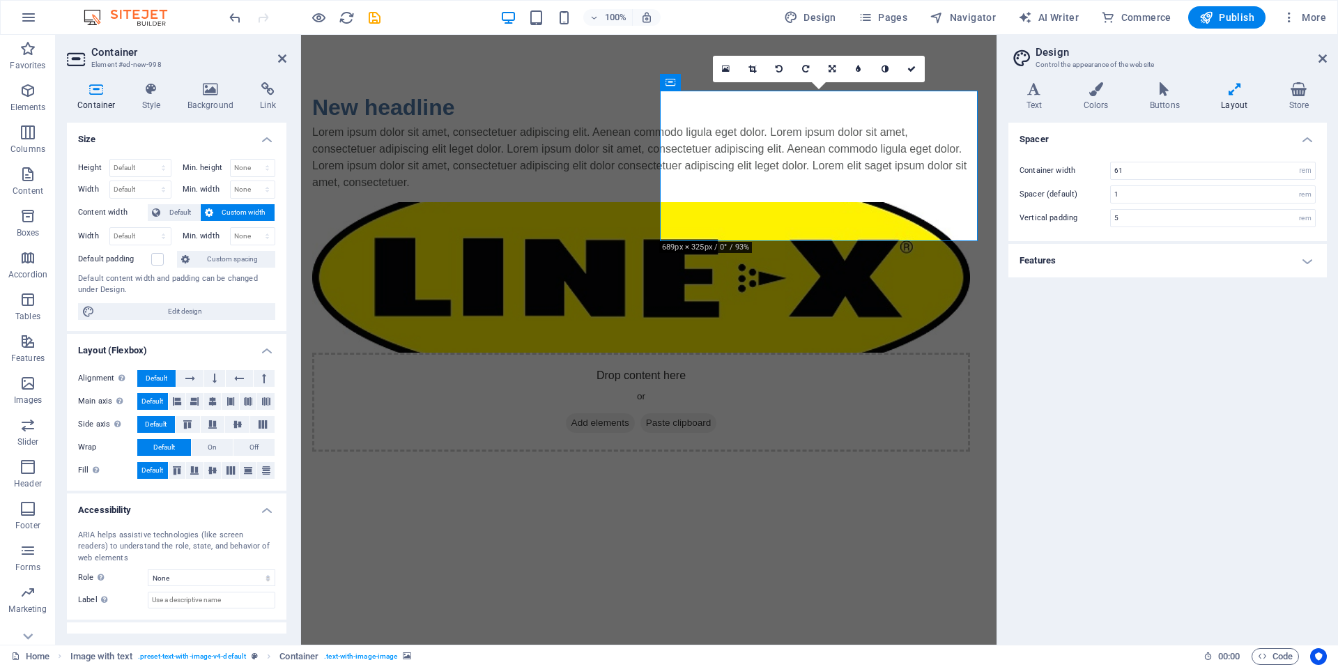
click at [833, 215] on figure at bounding box center [641, 277] width 658 height 151
click at [802, 208] on figure at bounding box center [641, 277] width 658 height 151
click at [674, 86] on icon at bounding box center [671, 82] width 10 height 17
click at [674, 83] on icon at bounding box center [671, 82] width 10 height 17
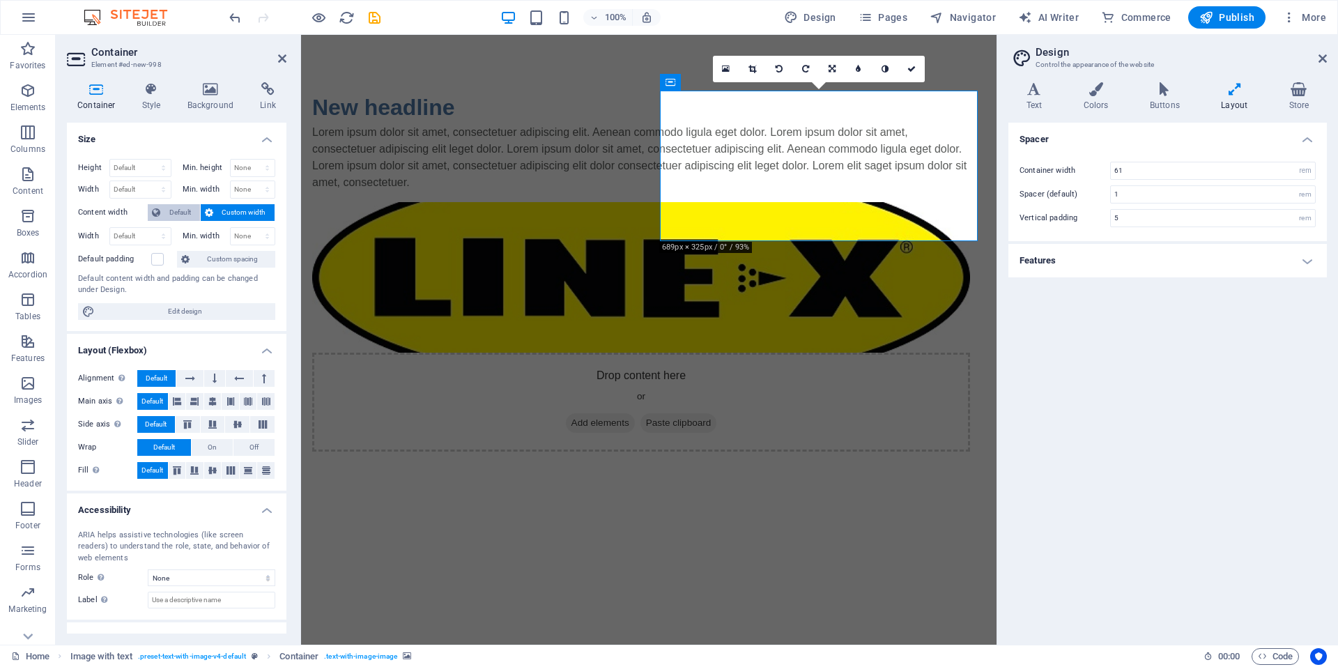
click at [192, 213] on span "Default" at bounding box center [179, 212] width 31 height 17
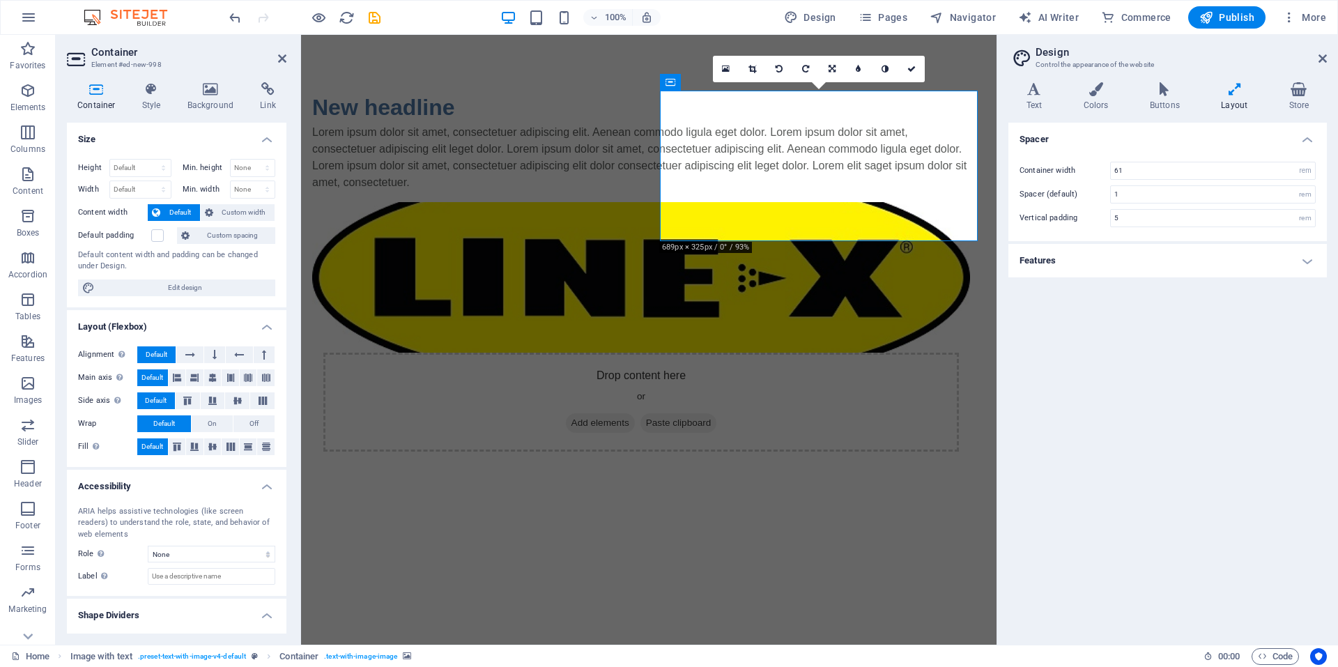
click at [742, 211] on figure at bounding box center [641, 277] width 658 height 151
click at [758, 221] on figure at bounding box center [641, 277] width 658 height 151
click at [211, 424] on span "On" at bounding box center [212, 423] width 9 height 17
click at [164, 425] on span "Default" at bounding box center [164, 423] width 22 height 17
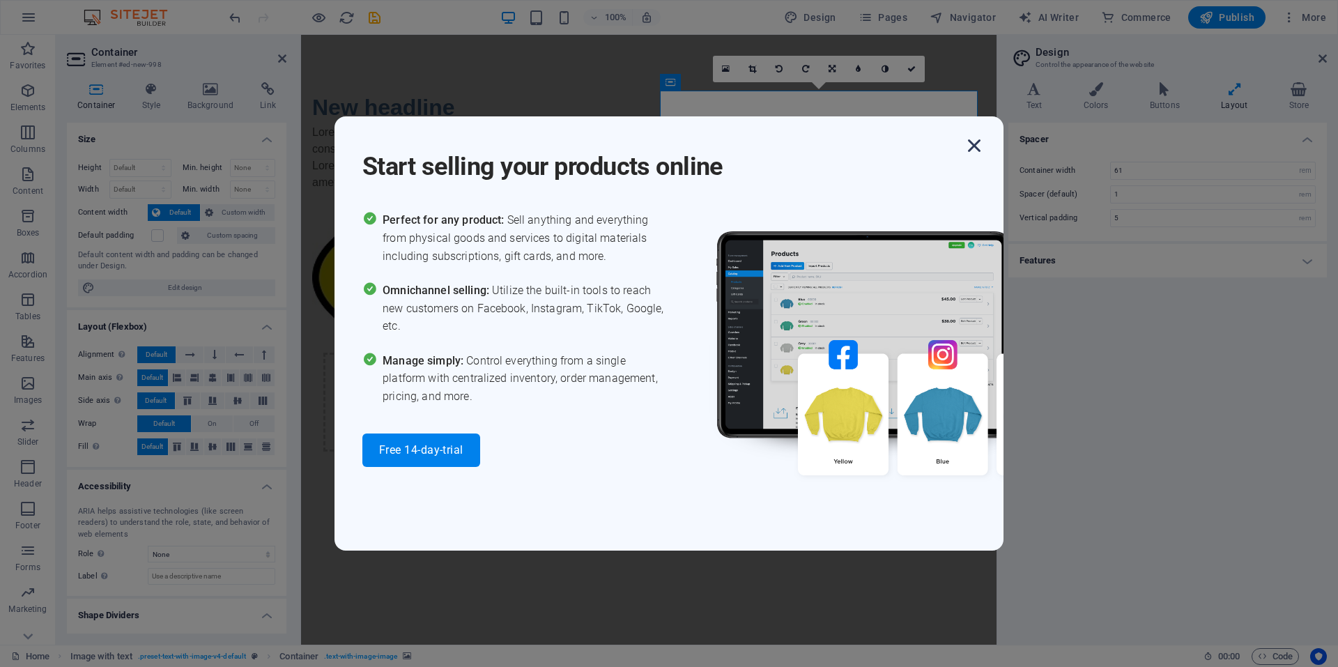
click at [970, 139] on icon "button" at bounding box center [974, 145] width 25 height 25
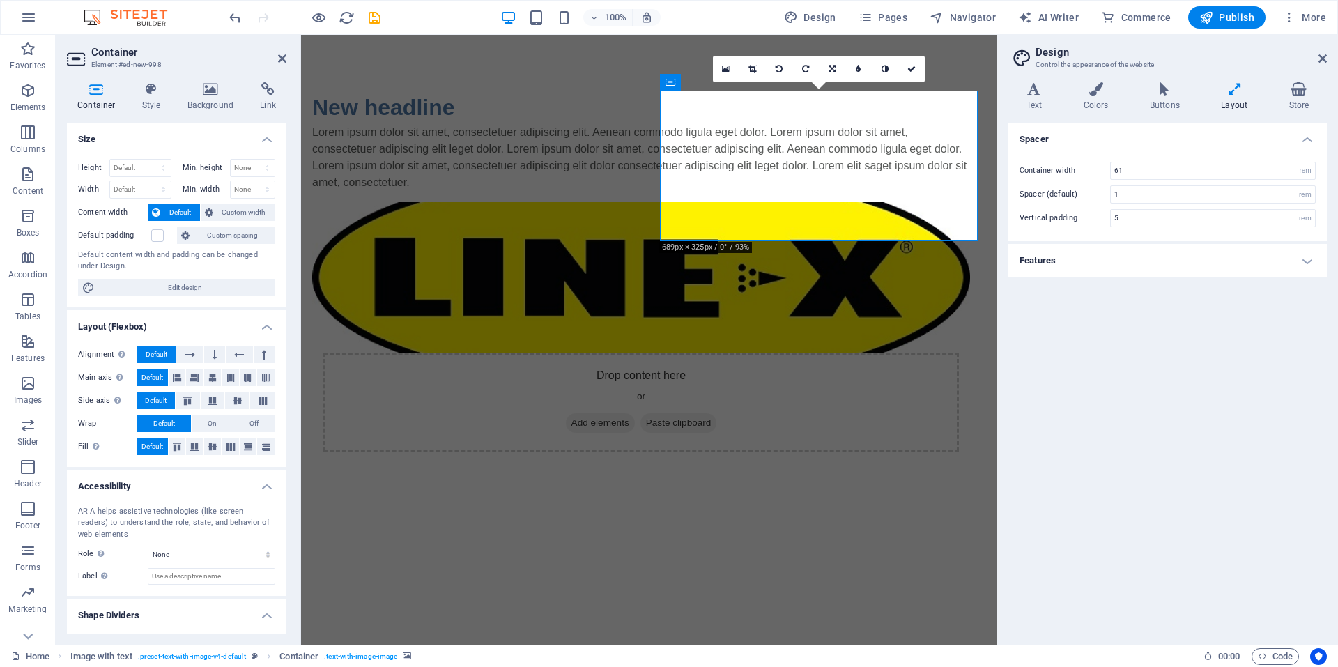
scroll to position [29, 0]
